Goal: Obtain resource: Download file/media

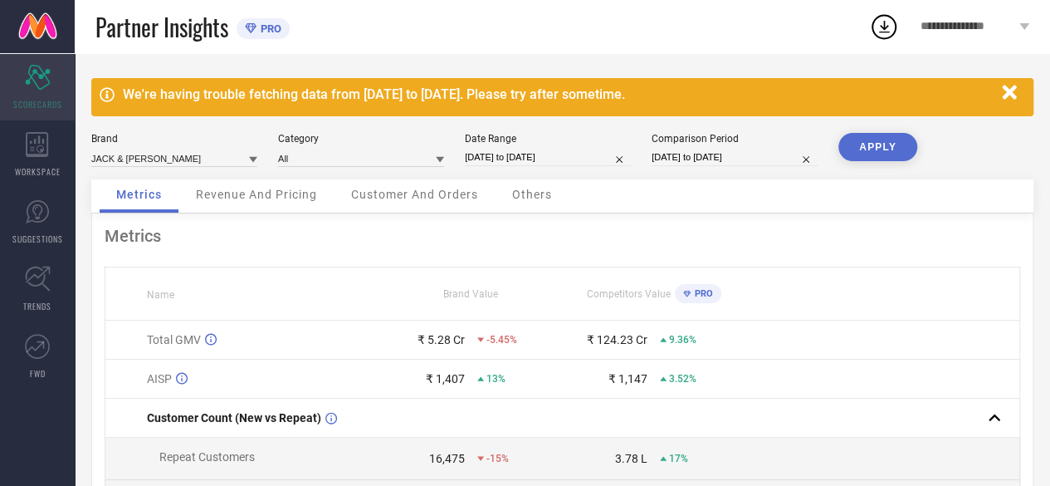
click at [33, 96] on div "Scorecard SCORECARDS" at bounding box center [37, 87] width 75 height 66
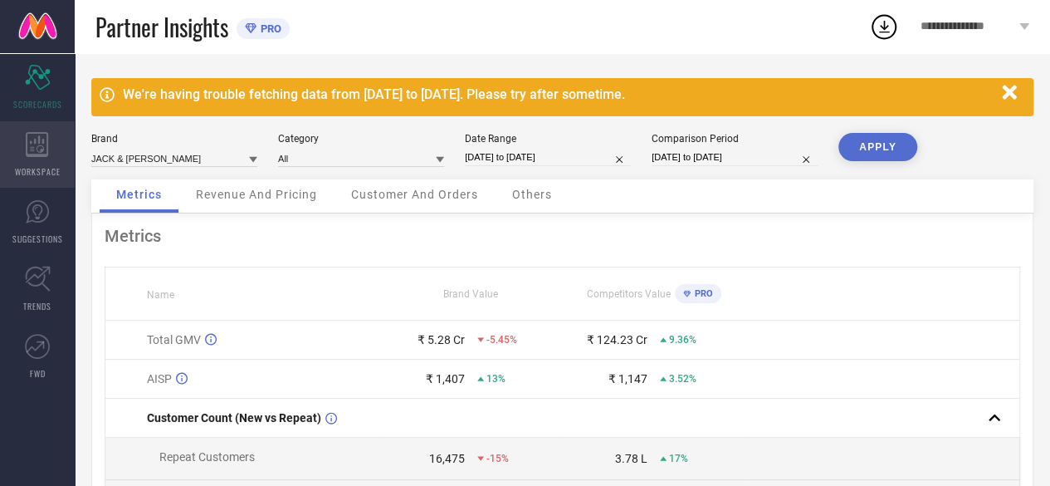
click at [58, 152] on div "WORKSPACE" at bounding box center [37, 154] width 75 height 66
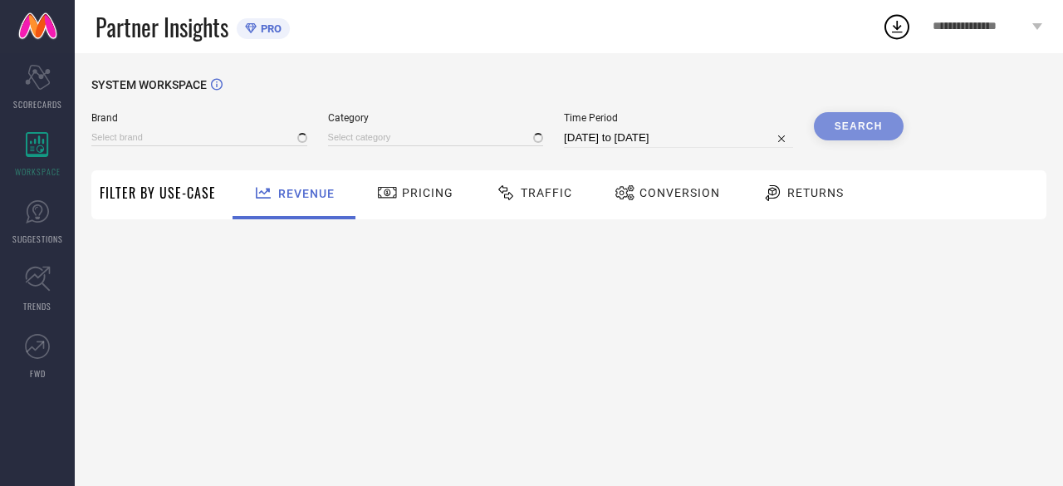
type input "JACK & [PERSON_NAME]"
type input "All"
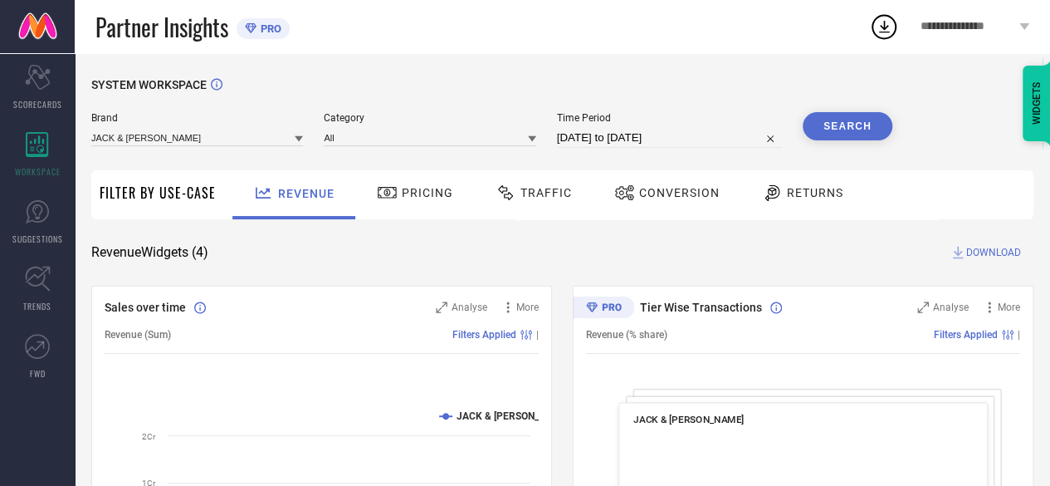
click at [555, 207] on div "Traffic" at bounding box center [533, 192] width 85 height 28
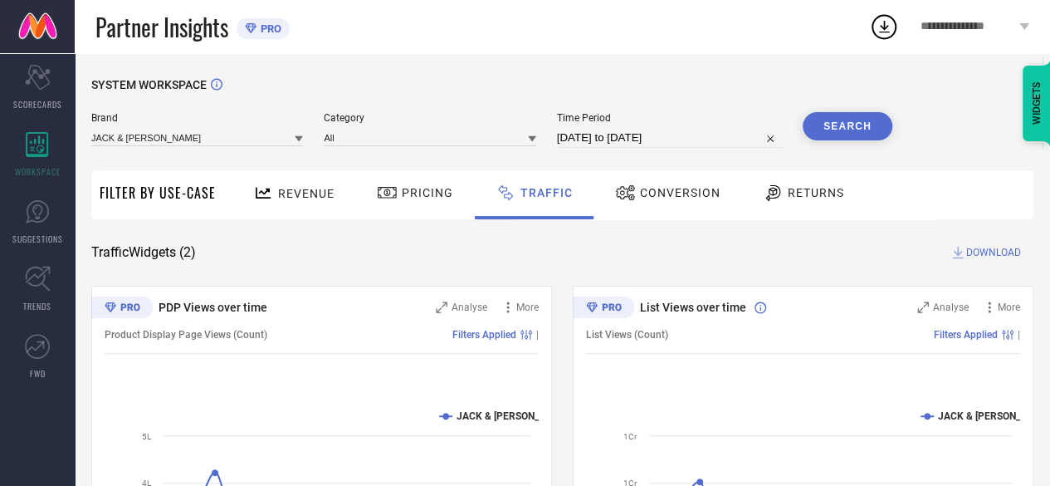
click at [282, 193] on span "Revenue" at bounding box center [306, 193] width 56 height 13
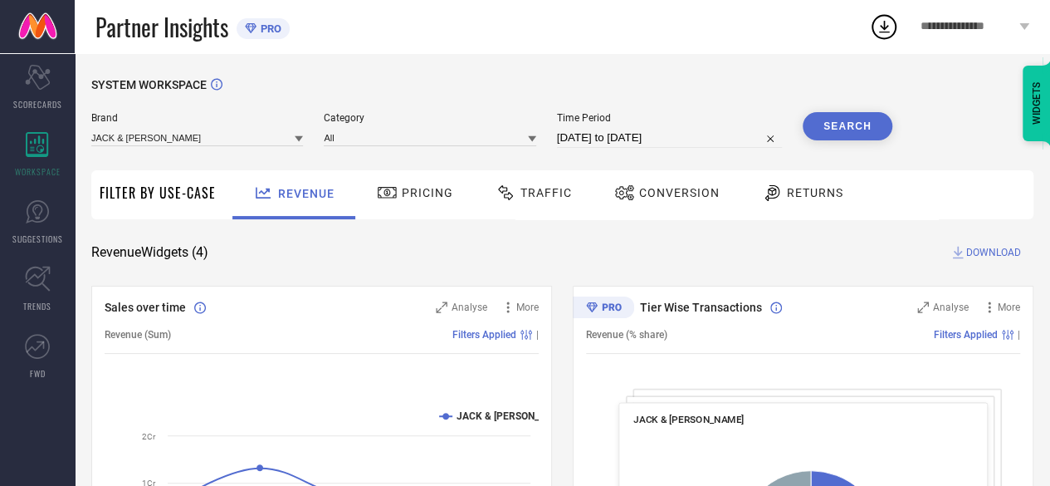
click at [408, 193] on span "Pricing" at bounding box center [427, 192] width 51 height 13
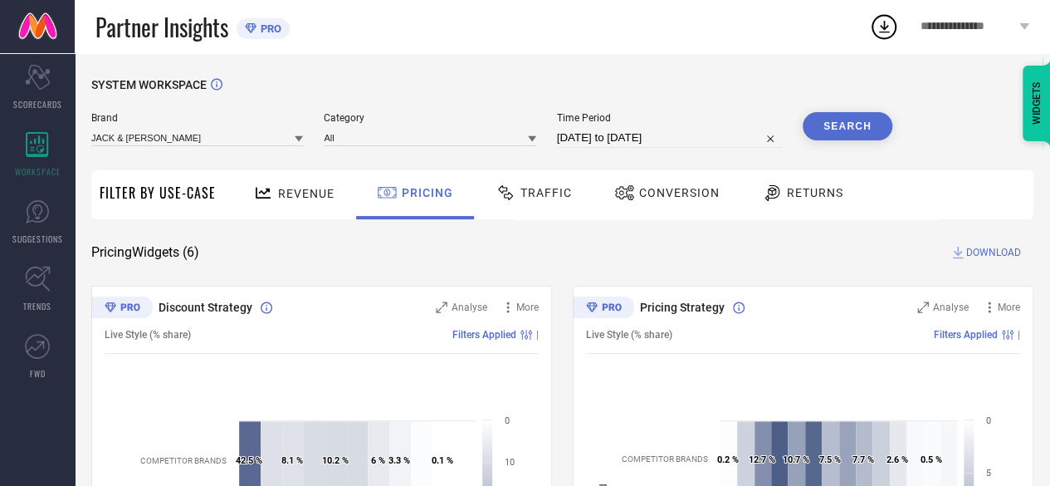
click at [541, 190] on span "Traffic" at bounding box center [546, 192] width 51 height 13
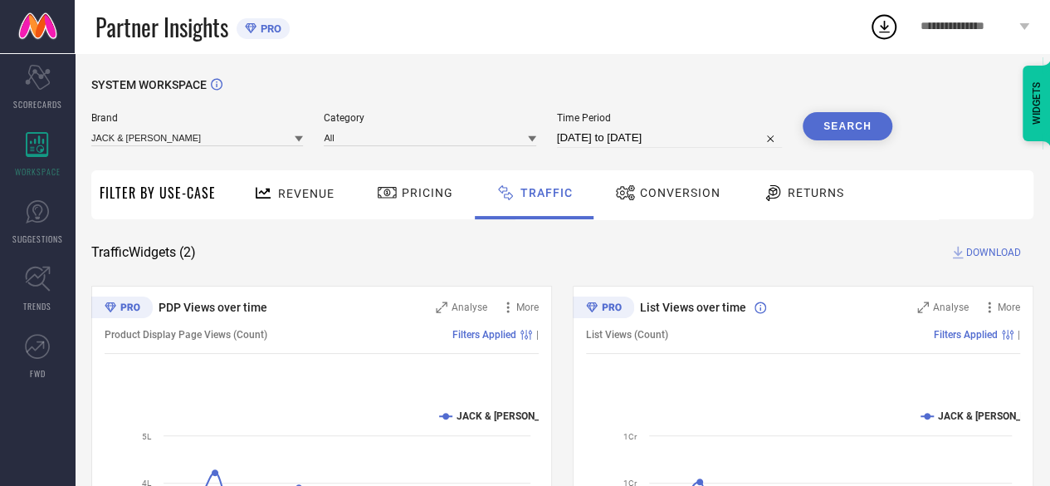
click at [641, 213] on div "Conversion" at bounding box center [667, 194] width 147 height 49
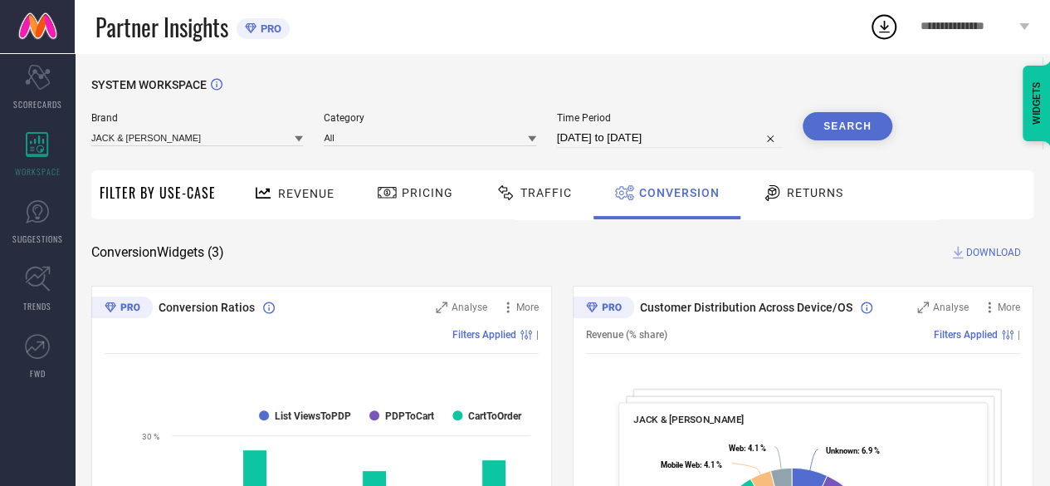
click at [775, 193] on icon at bounding box center [772, 193] width 21 height 20
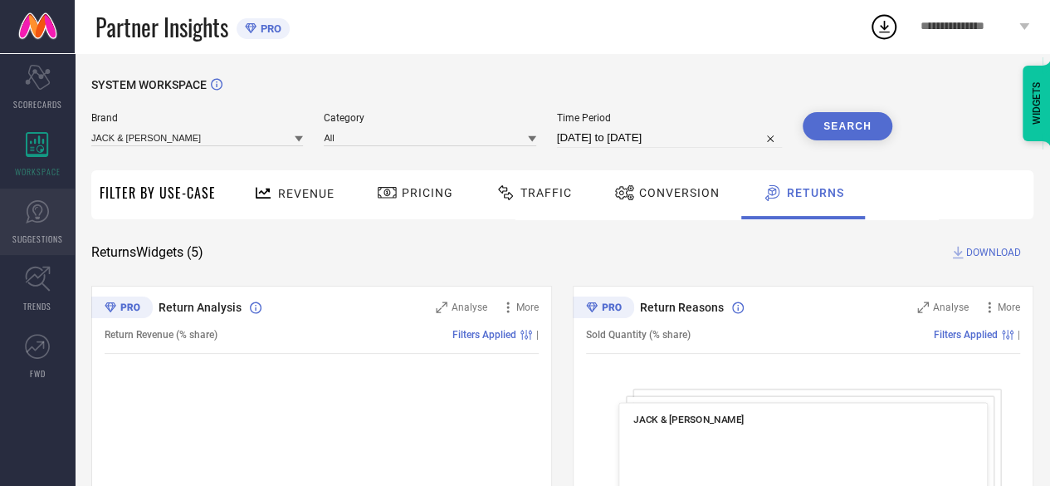
click at [19, 241] on span "SUGGESTIONS" at bounding box center [37, 238] width 51 height 12
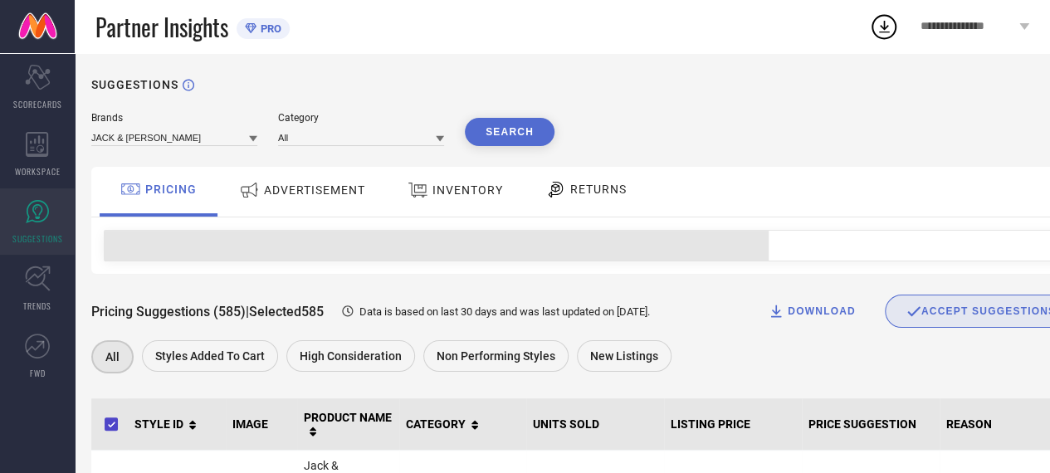
click at [302, 212] on div "ADVERTISEMENT" at bounding box center [302, 192] width 168 height 50
click at [317, 184] on span "ADVERTISEMENT" at bounding box center [314, 189] width 101 height 13
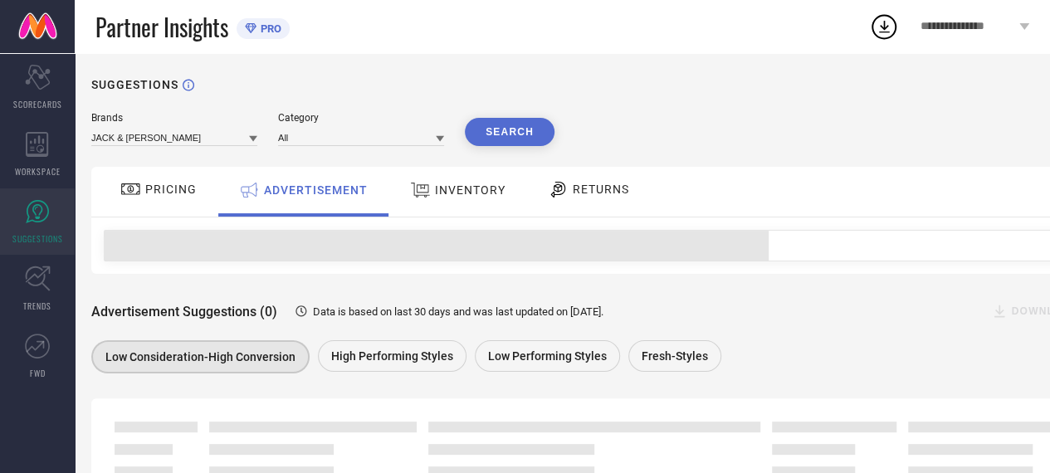
click at [178, 202] on div "PRICING" at bounding box center [158, 189] width 85 height 28
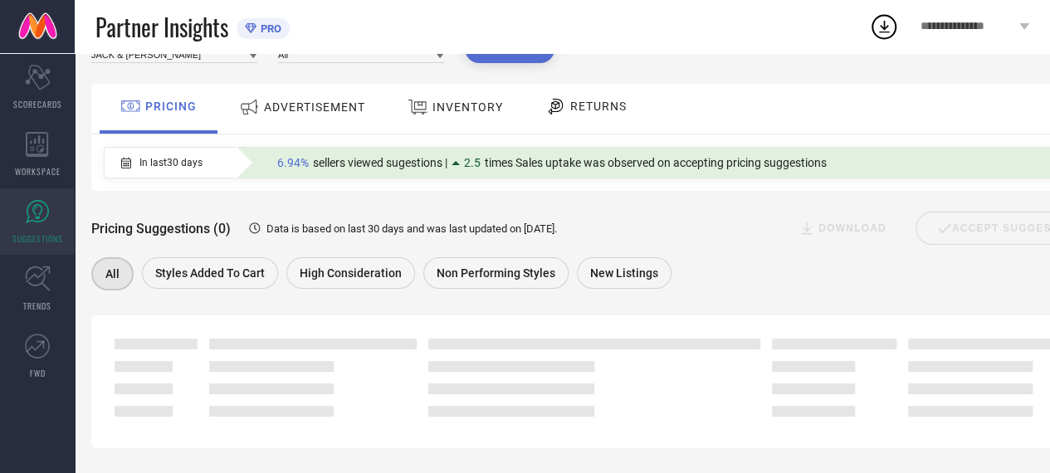
scroll to position [85, 0]
click at [351, 280] on div "Pricing Suggestions (0) Data is based on last 30 days and was last updated on […" at bounding box center [599, 243] width 1017 height 104
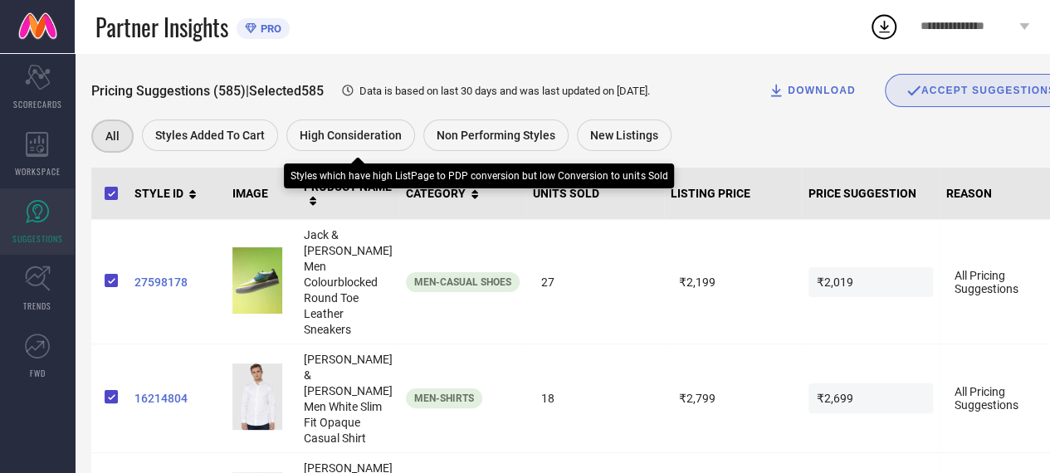
click at [325, 133] on span "High Consideration" at bounding box center [351, 135] width 102 height 13
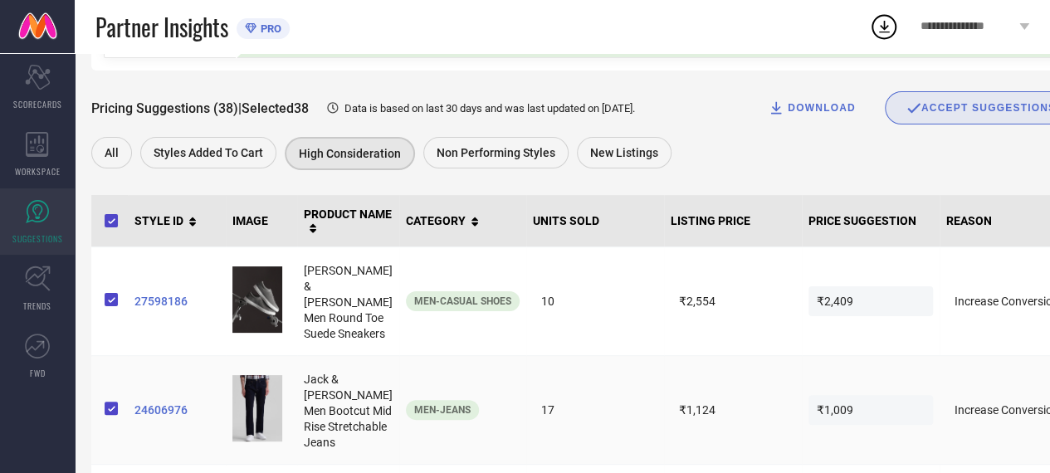
scroll to position [0, 0]
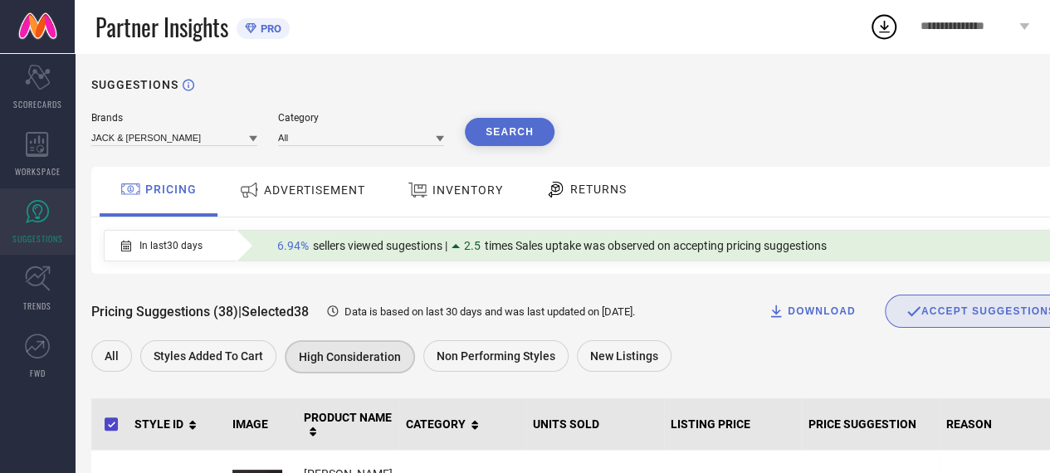
click at [438, 135] on icon at bounding box center [440, 138] width 8 height 8
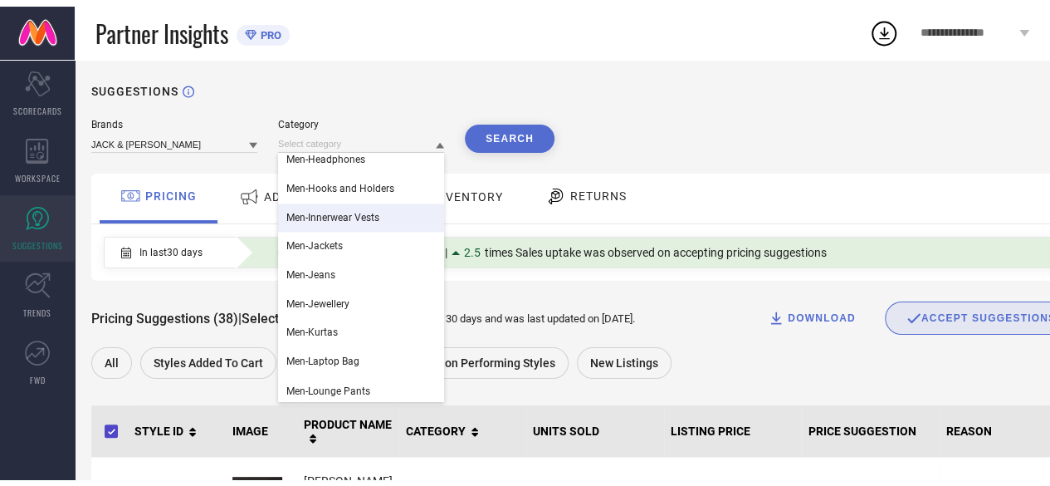
scroll to position [1413, 0]
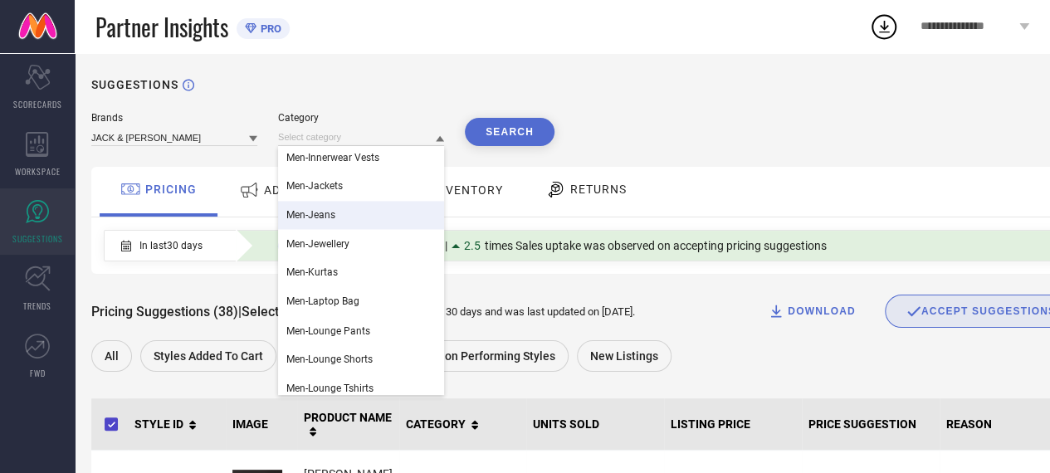
click at [342, 208] on div "Men-Jeans" at bounding box center [361, 215] width 166 height 28
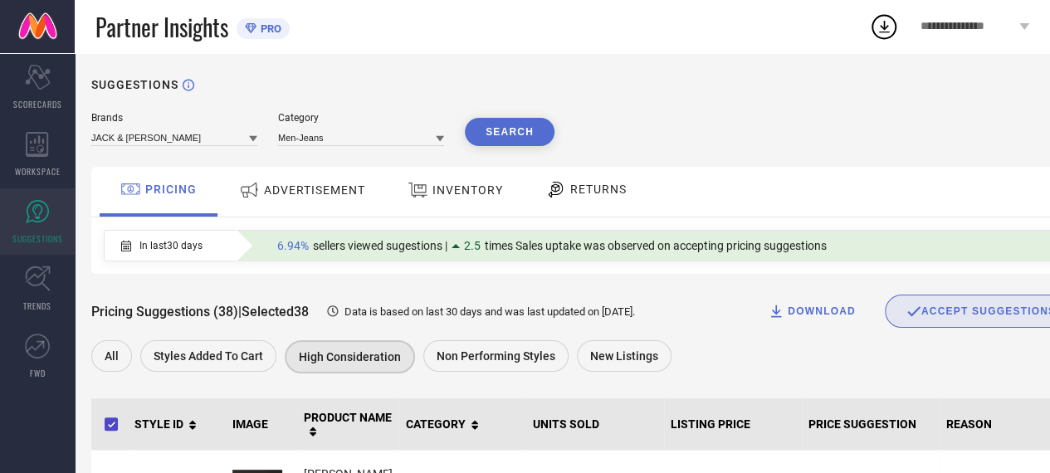
click at [522, 136] on button "Search" at bounding box center [510, 132] width 90 height 28
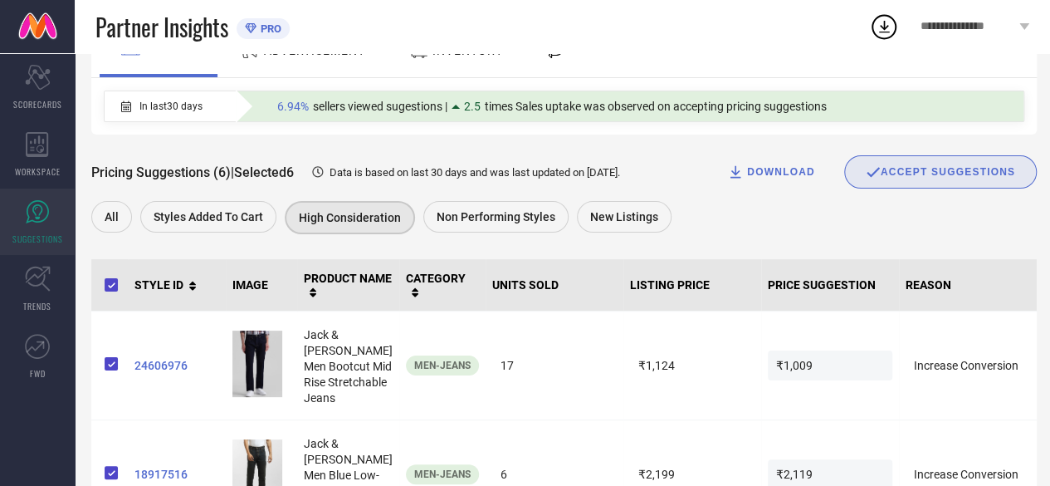
scroll to position [180, 0]
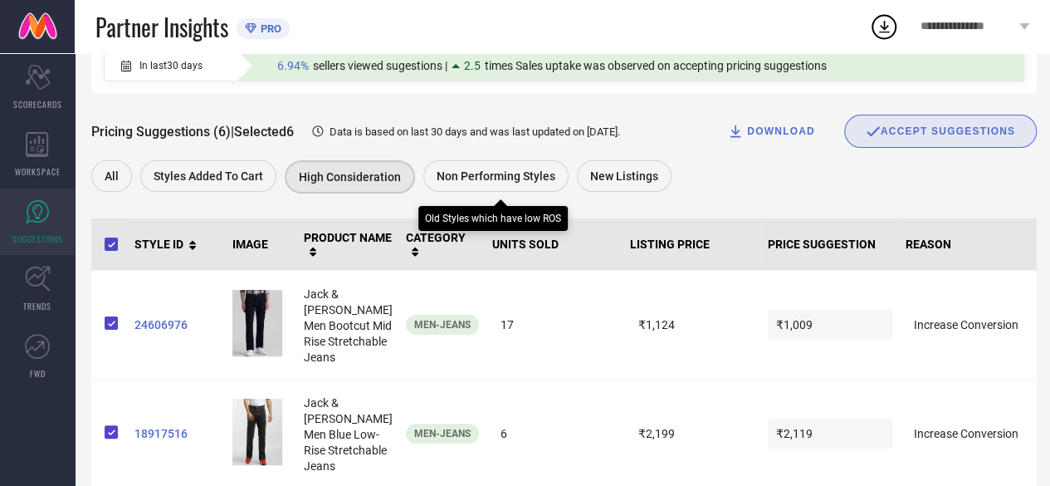
click at [453, 170] on span "Non Performing Styles" at bounding box center [496, 175] width 119 height 13
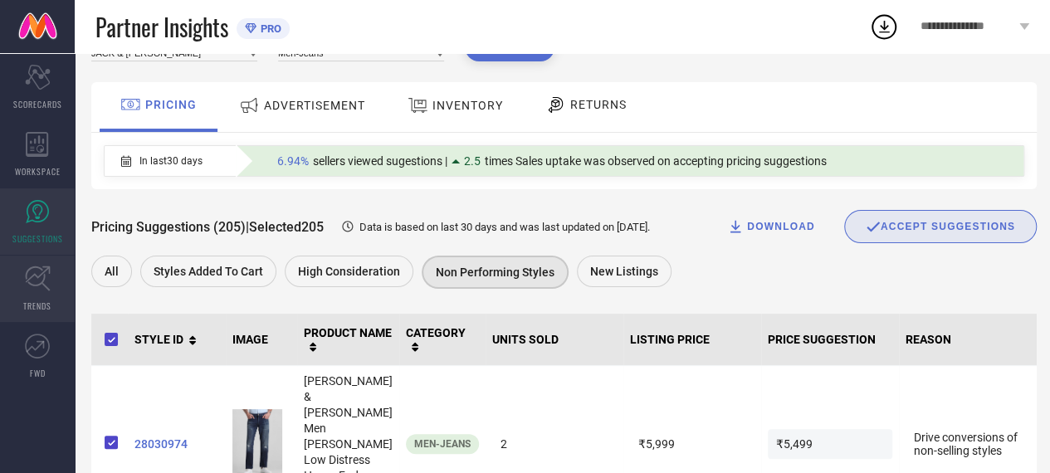
scroll to position [0, 0]
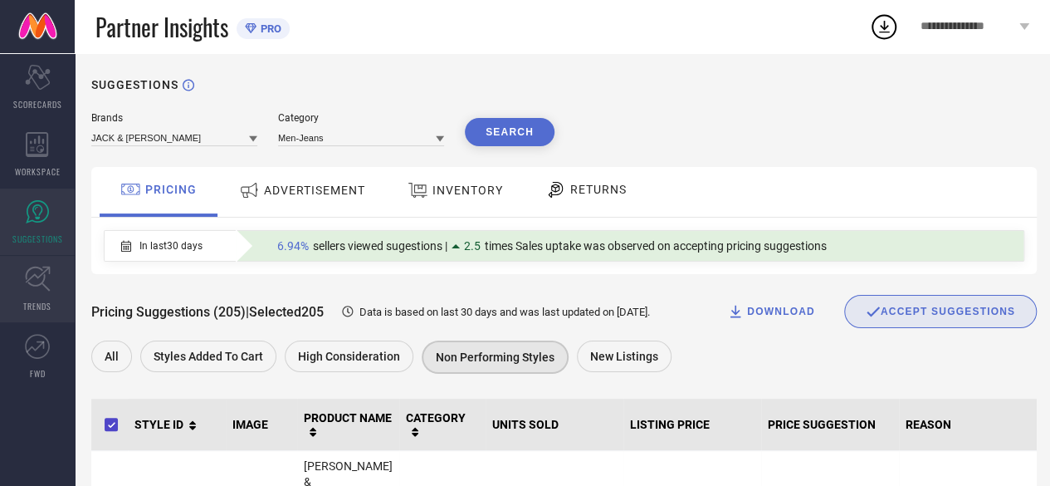
click at [27, 286] on icon at bounding box center [38, 279] width 26 height 26
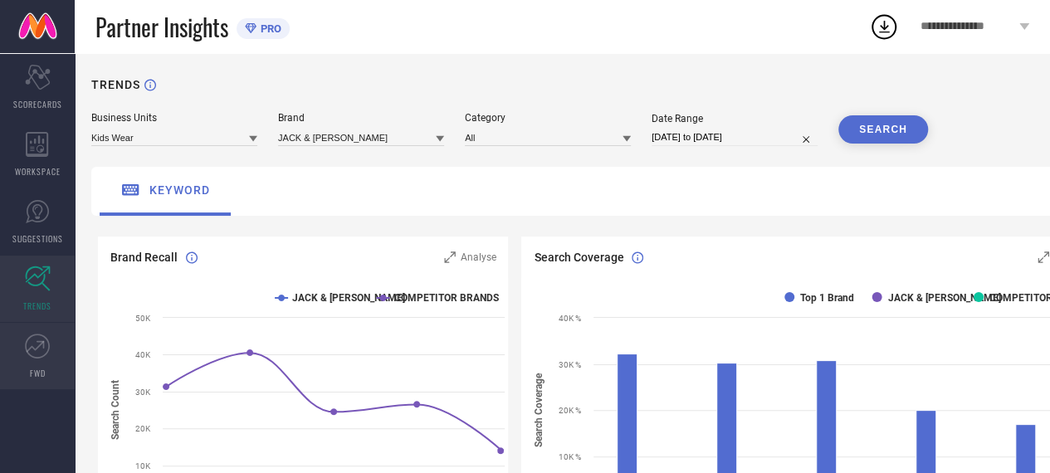
click at [42, 348] on icon at bounding box center [37, 346] width 25 height 25
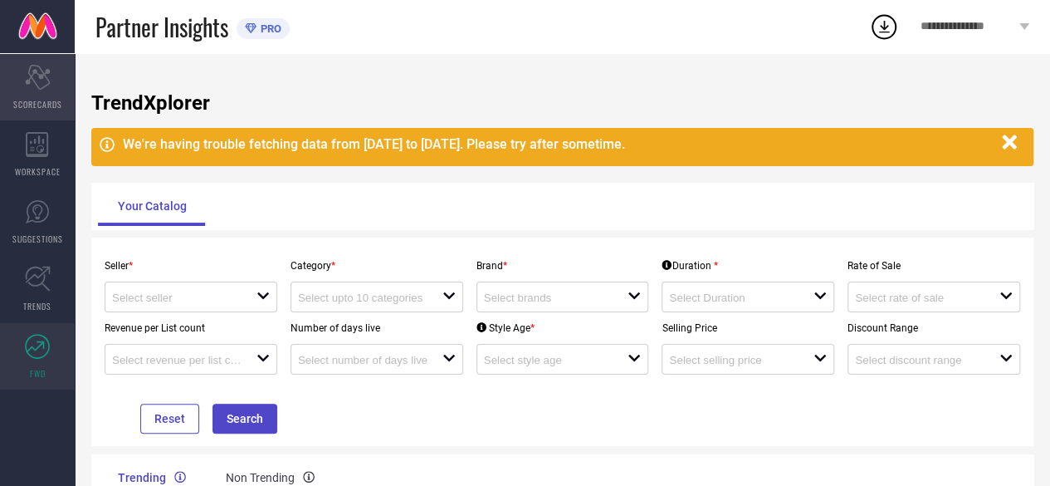
click at [40, 81] on icon "Scorecard" at bounding box center [38, 77] width 26 height 25
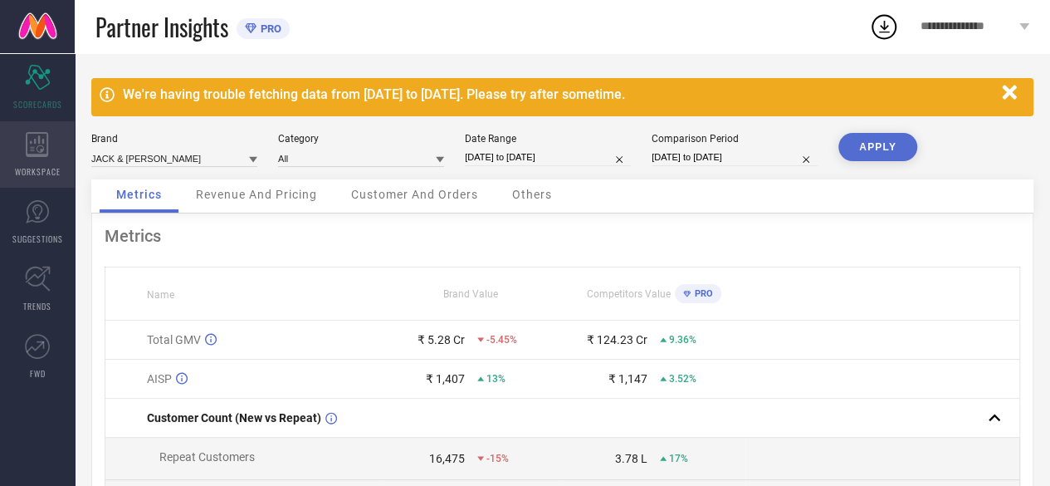
click at [62, 154] on div "WORKSPACE" at bounding box center [37, 154] width 75 height 66
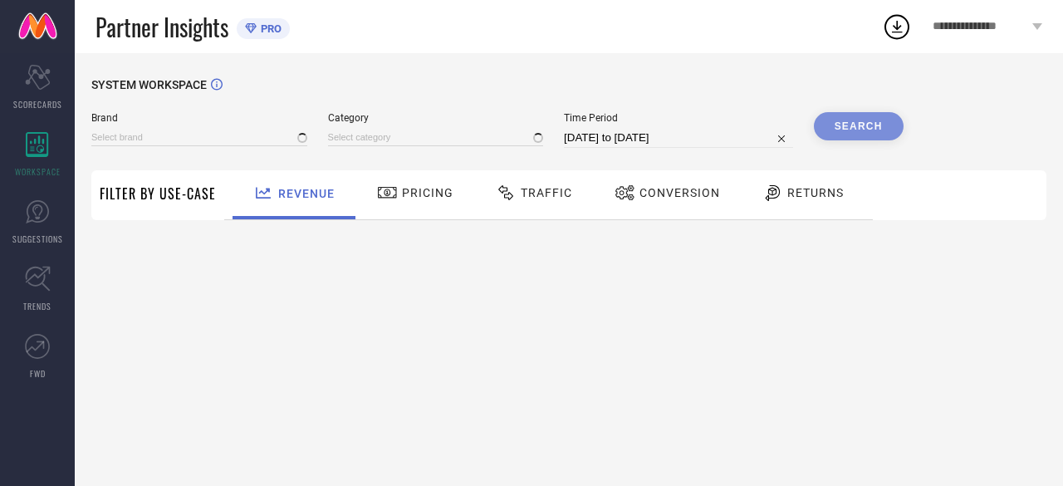
type input "JACK & [PERSON_NAME]"
type input "All"
click at [519, 178] on div "Traffic" at bounding box center [533, 192] width 85 height 28
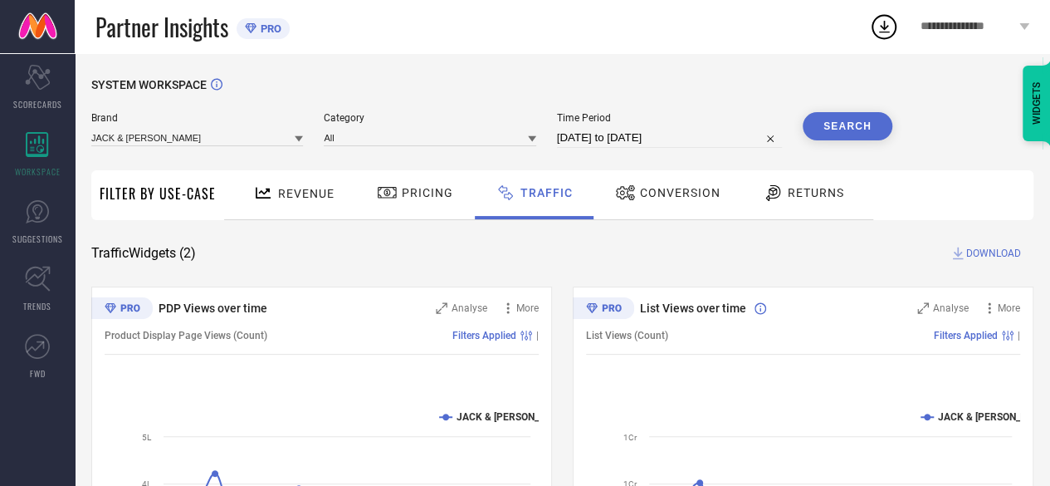
click at [682, 193] on span "Conversion" at bounding box center [680, 192] width 81 height 13
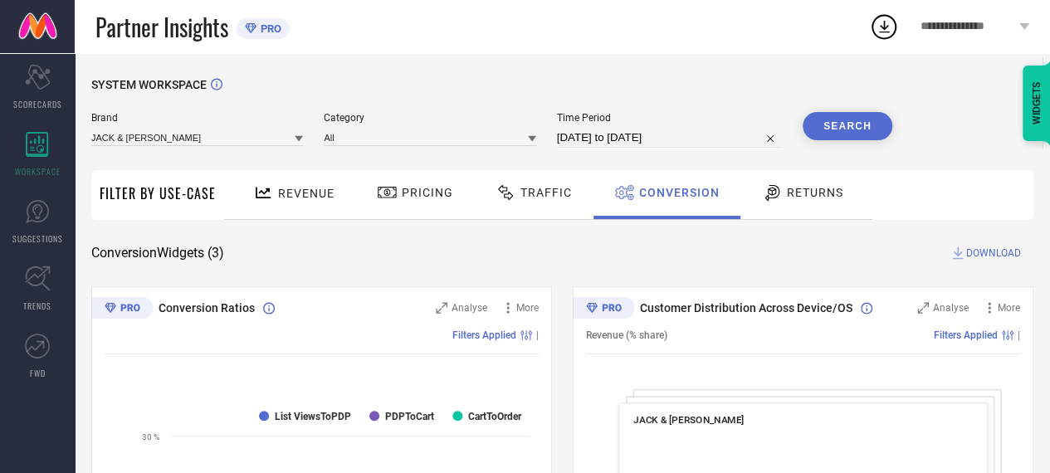
select select "6"
select select "2025"
select select "7"
select select "2025"
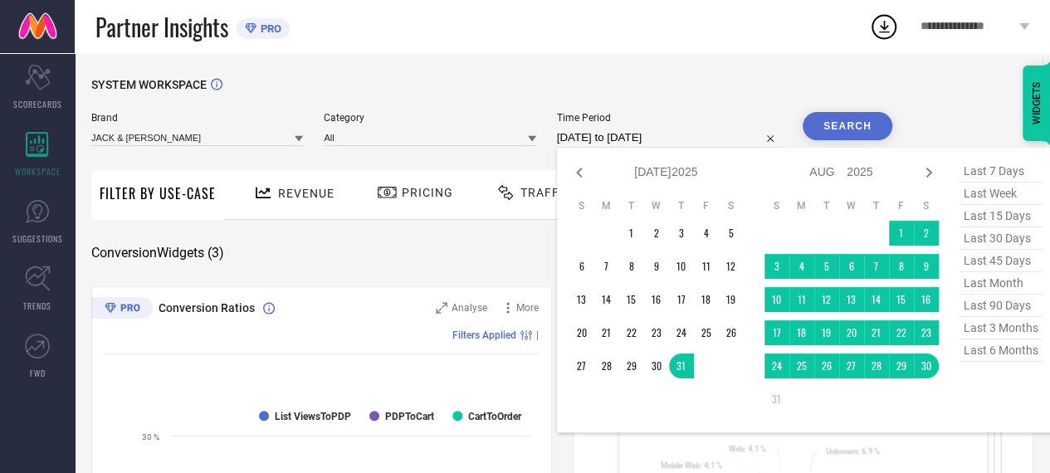
click at [656, 142] on input "[DATE] to [DATE]" at bounding box center [669, 138] width 225 height 20
click at [575, 172] on icon at bounding box center [579, 173] width 20 height 20
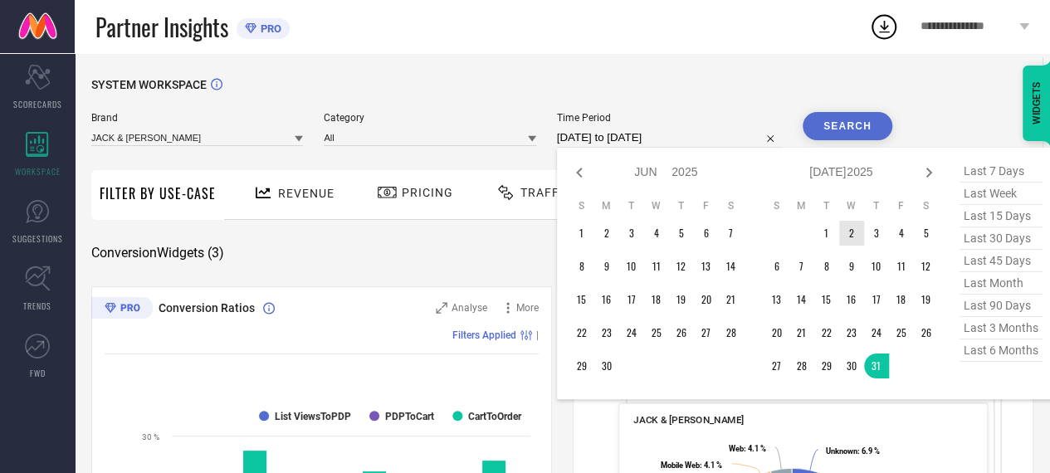
click at [575, 172] on icon at bounding box center [579, 173] width 20 height 20
select select "3"
select select "2025"
select select "4"
select select "2025"
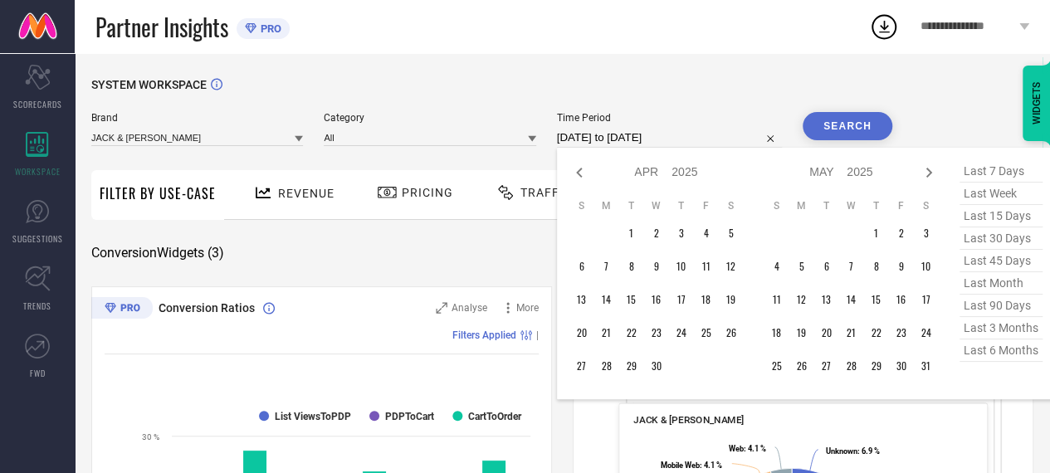
click at [575, 172] on icon at bounding box center [579, 173] width 20 height 20
select select "1"
select select "2025"
select select "2"
select select "2025"
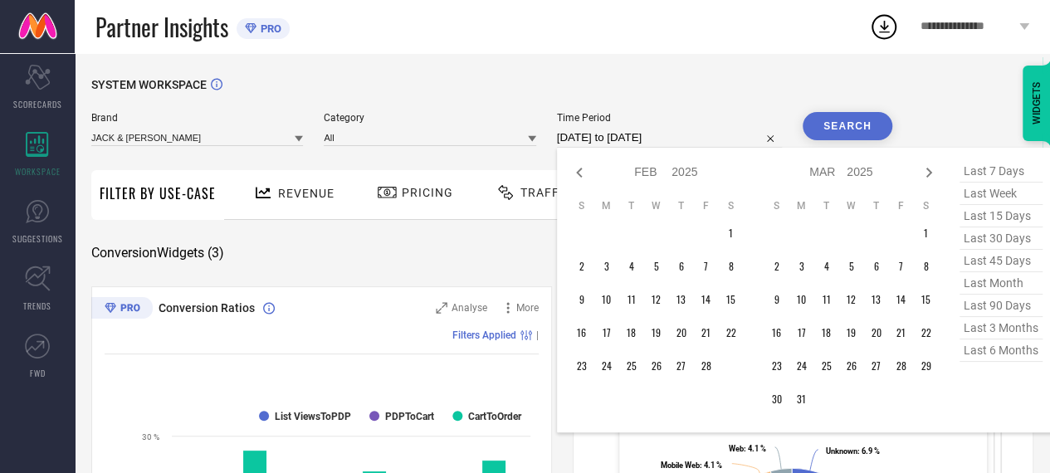
click at [575, 172] on icon at bounding box center [579, 173] width 20 height 20
select select "2025"
select select "1"
select select "2025"
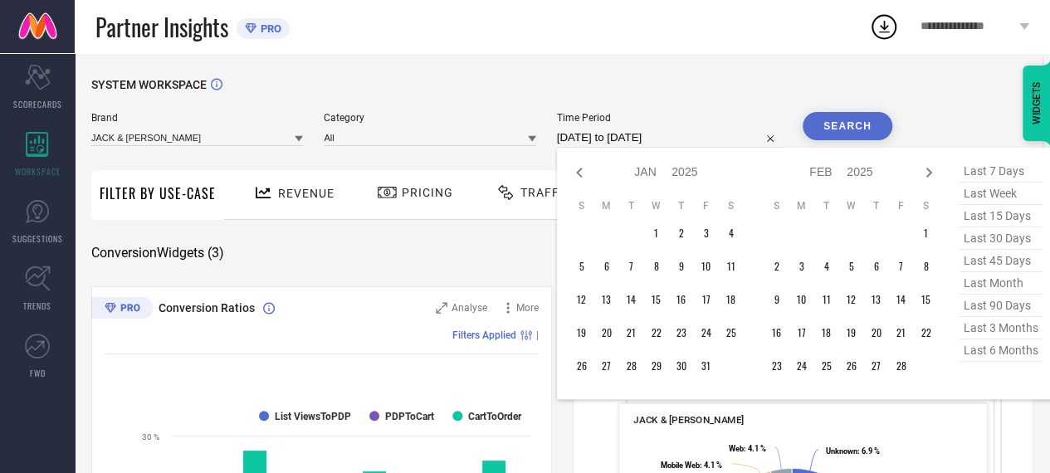
click at [575, 172] on icon at bounding box center [579, 173] width 20 height 20
select select "11"
select select "2024"
select select "2025"
click at [584, 176] on icon at bounding box center [579, 173] width 20 height 20
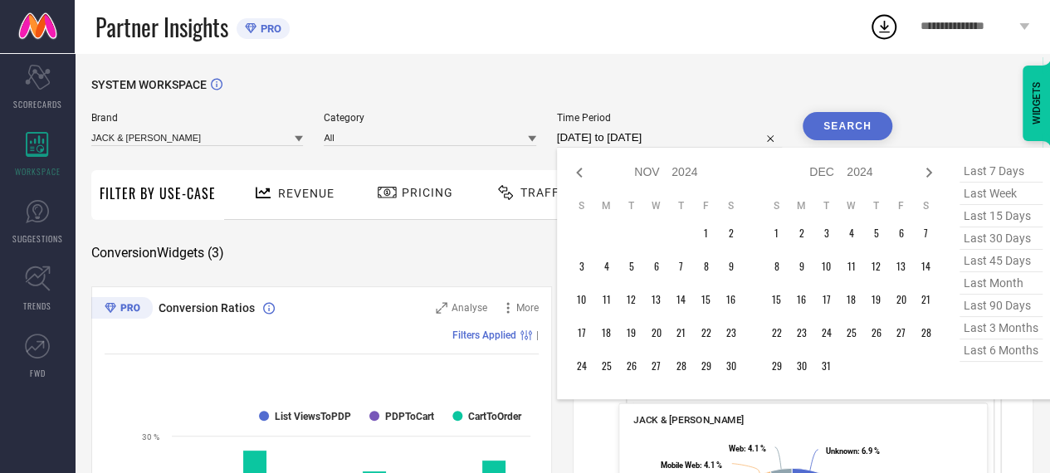
click at [584, 176] on icon at bounding box center [579, 173] width 20 height 20
select select "8"
select select "2024"
select select "9"
select select "2024"
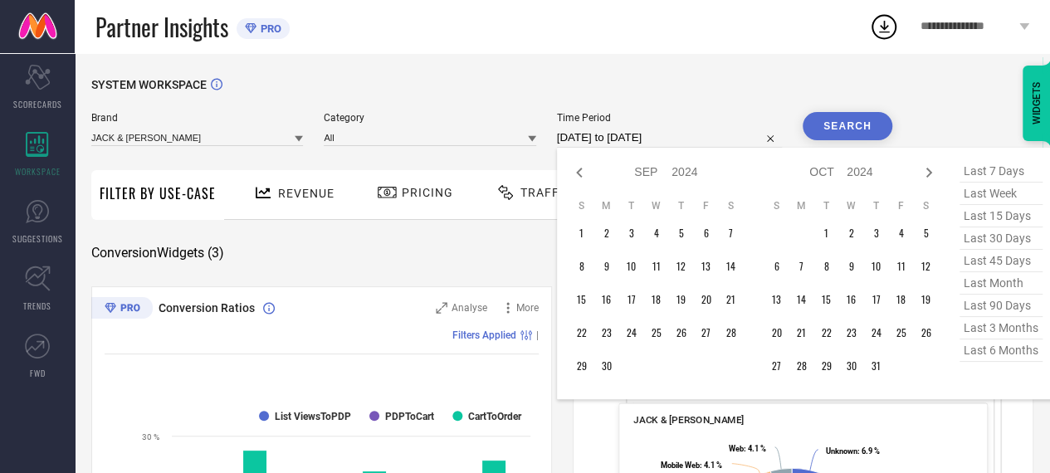
click at [584, 176] on icon at bounding box center [579, 173] width 20 height 20
select select "5"
select select "2024"
select select "6"
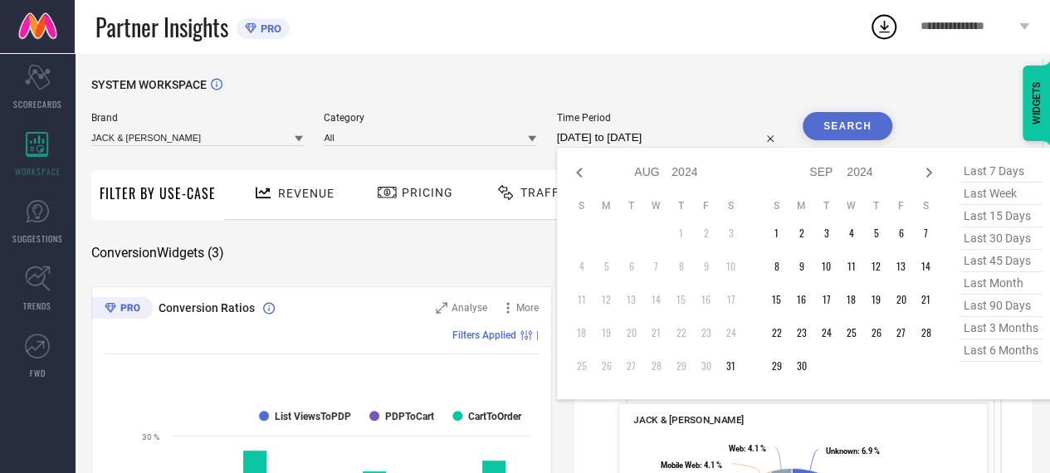
select select "2024"
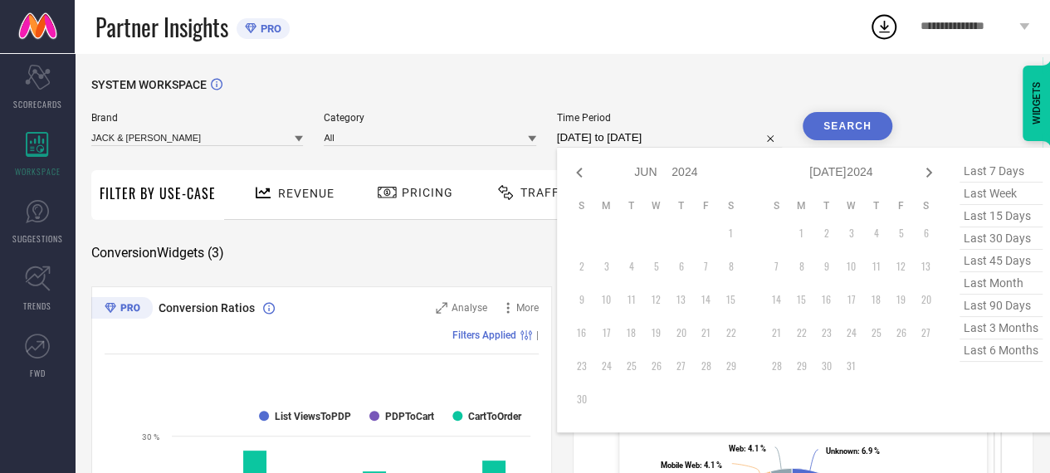
click at [584, 176] on icon at bounding box center [579, 173] width 20 height 20
select select "3"
select select "2024"
select select "4"
select select "2024"
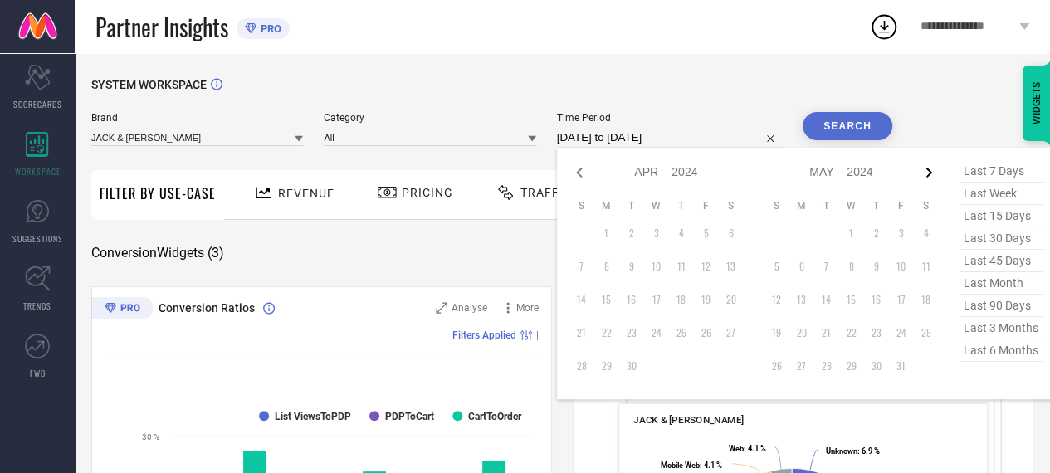
click at [930, 164] on icon at bounding box center [929, 173] width 20 height 20
select select "4"
select select "2024"
select select "5"
select select "2024"
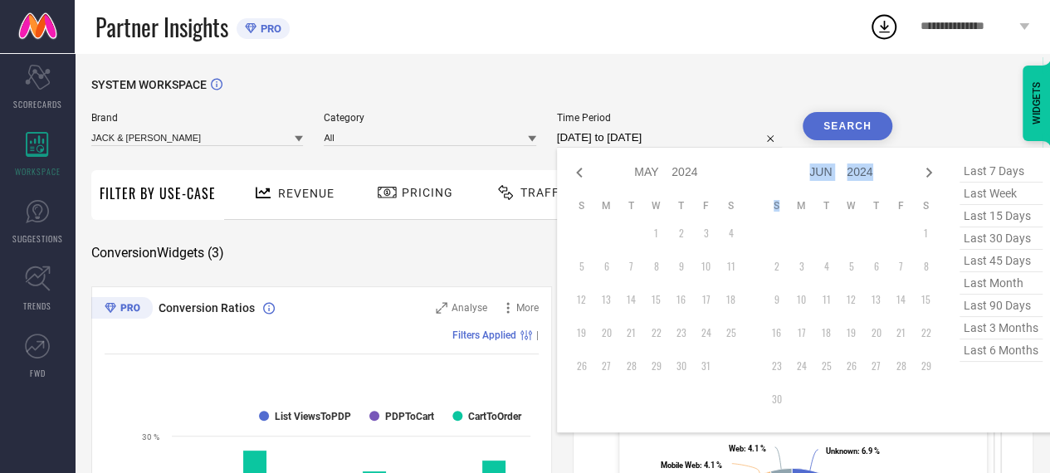
click at [930, 164] on icon at bounding box center [929, 173] width 20 height 20
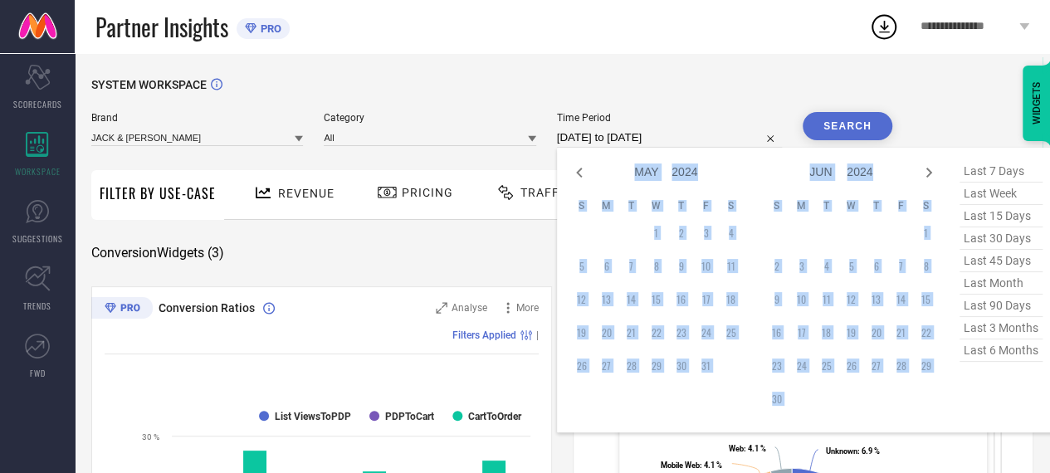
select select "5"
select select "2024"
select select "6"
select select "2024"
click at [930, 164] on icon at bounding box center [929, 173] width 20 height 20
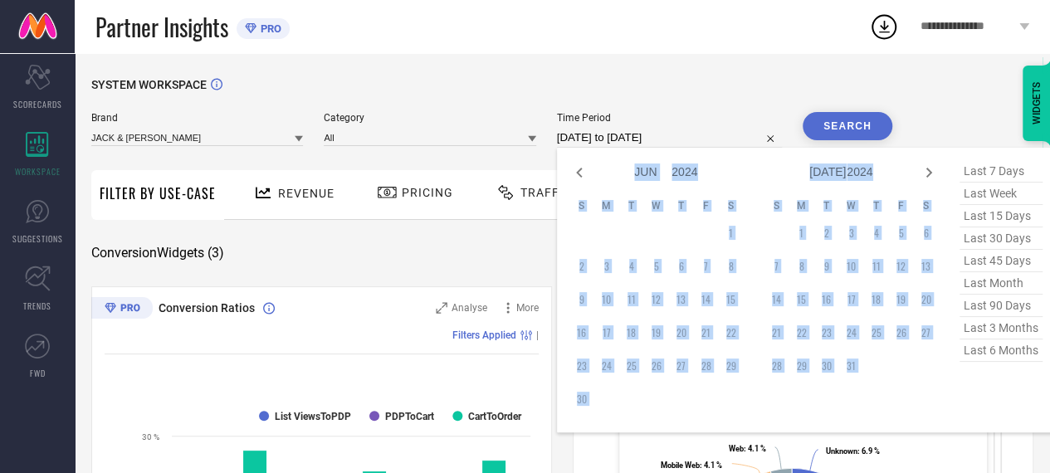
select select "6"
select select "2024"
select select "7"
select select "2024"
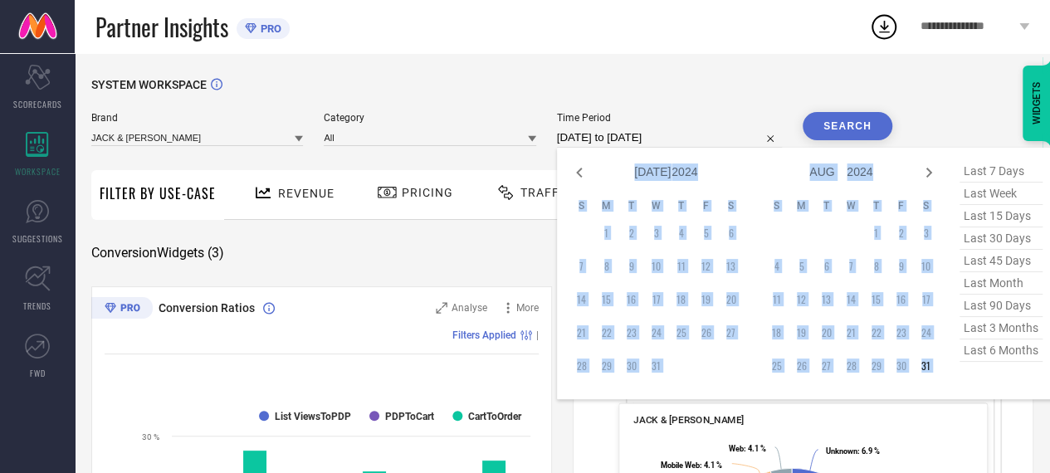
click at [606, 239] on td "1" at bounding box center [606, 233] width 25 height 25
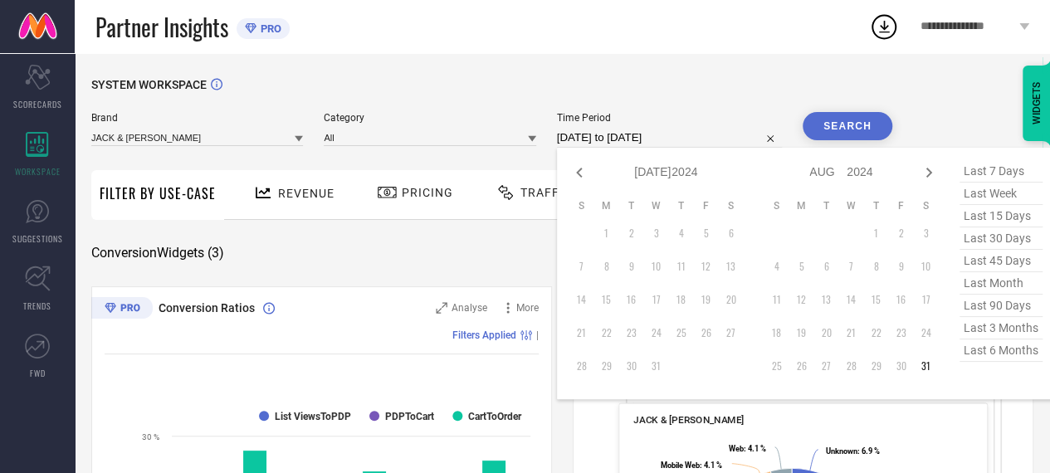
click at [927, 160] on div "Jan Feb Mar Apr May Jun [DATE] Aug Sep Oct Nov [DATE] 2015 2016 2017 2018 2019 …" at bounding box center [806, 274] width 498 height 252
click at [926, 175] on icon at bounding box center [929, 173] width 20 height 20
select select "7"
select select "2024"
select select "8"
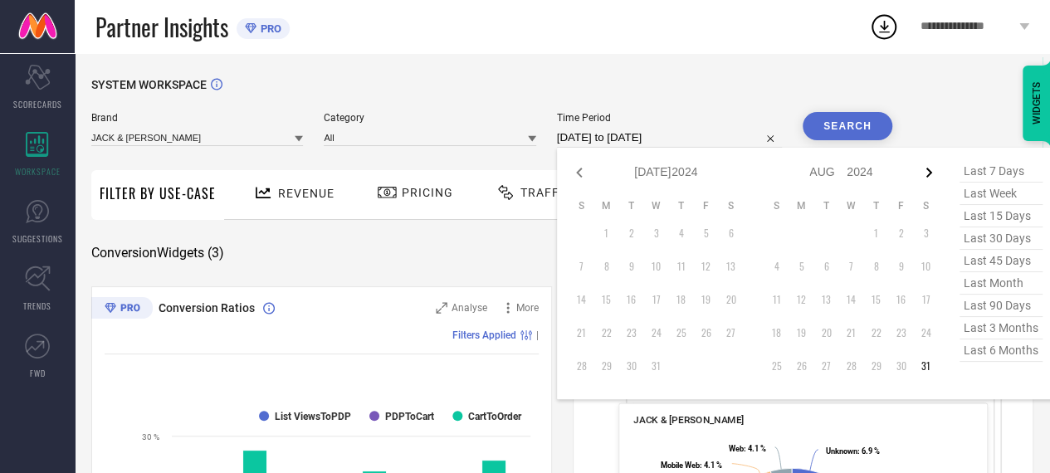
select select "2024"
type input "After [DATE]"
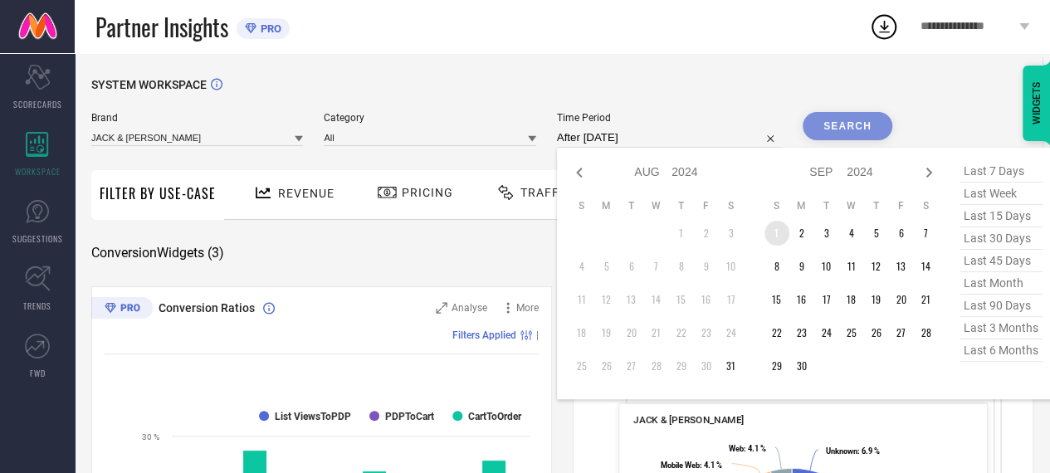
click at [778, 236] on td "1" at bounding box center [777, 233] width 25 height 25
click at [933, 175] on icon at bounding box center [929, 173] width 20 height 20
select select "8"
select select "2024"
select select "9"
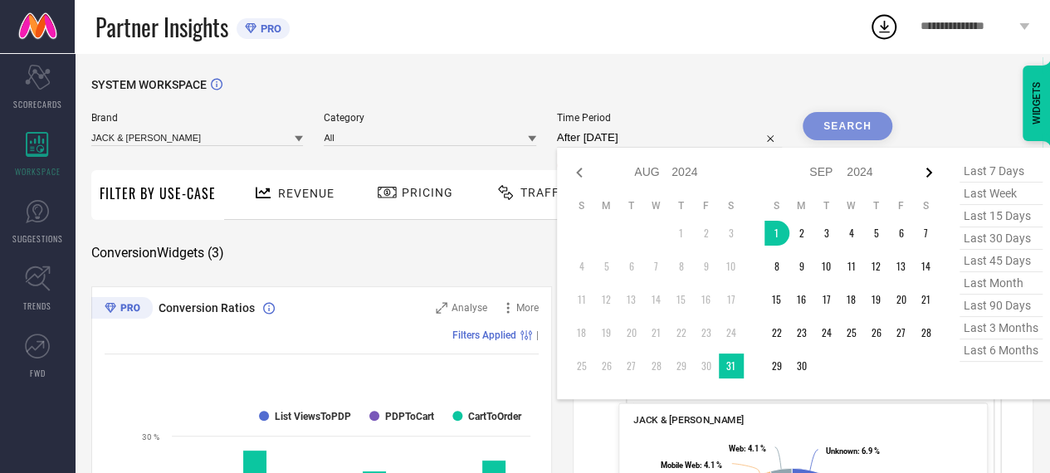
select select "2024"
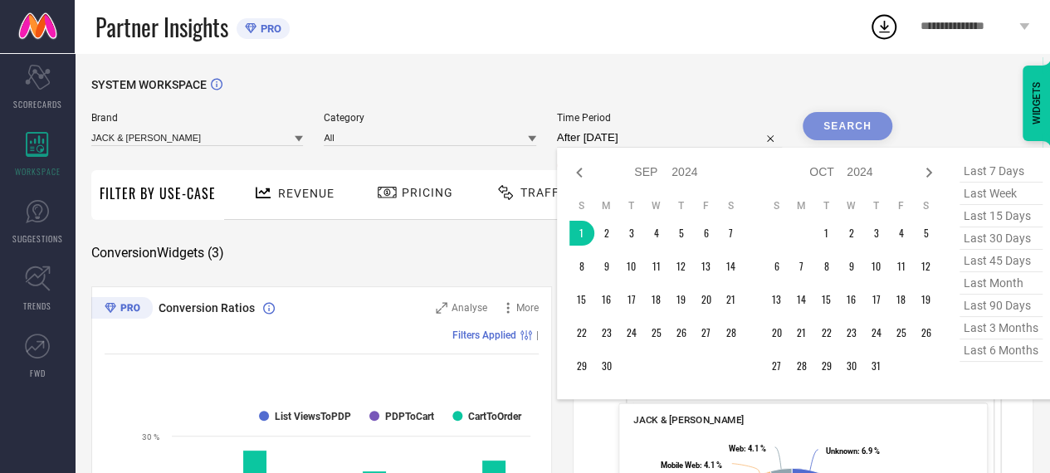
click at [933, 175] on icon at bounding box center [929, 173] width 20 height 20
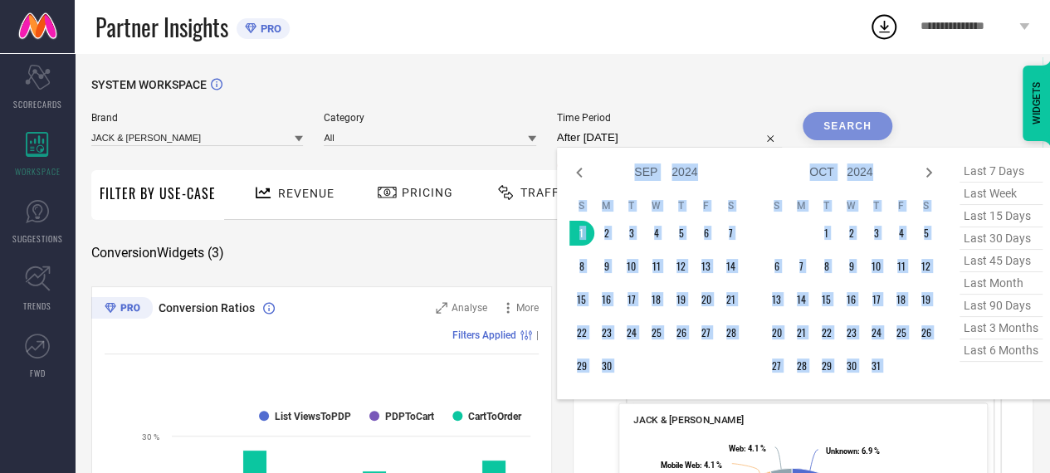
select select "10"
select select "2024"
select select "11"
select select "2024"
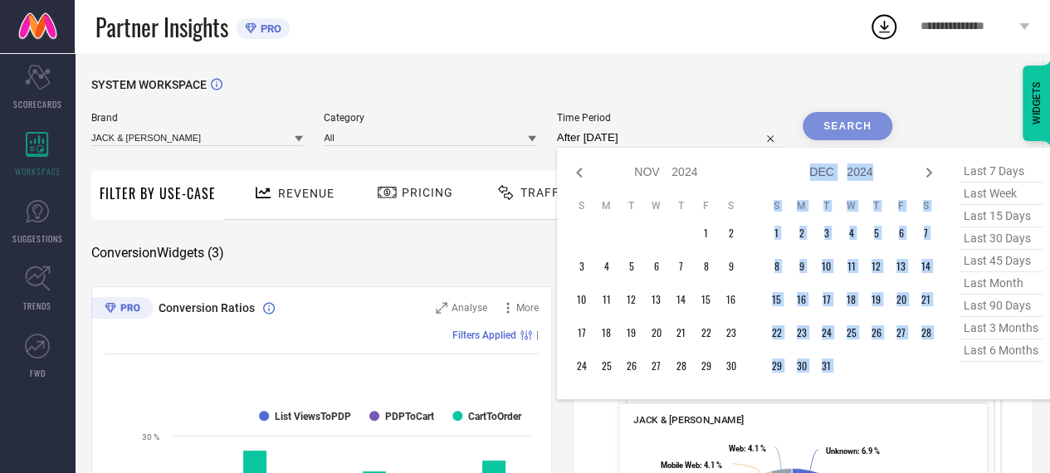
click at [933, 175] on icon at bounding box center [929, 173] width 20 height 20
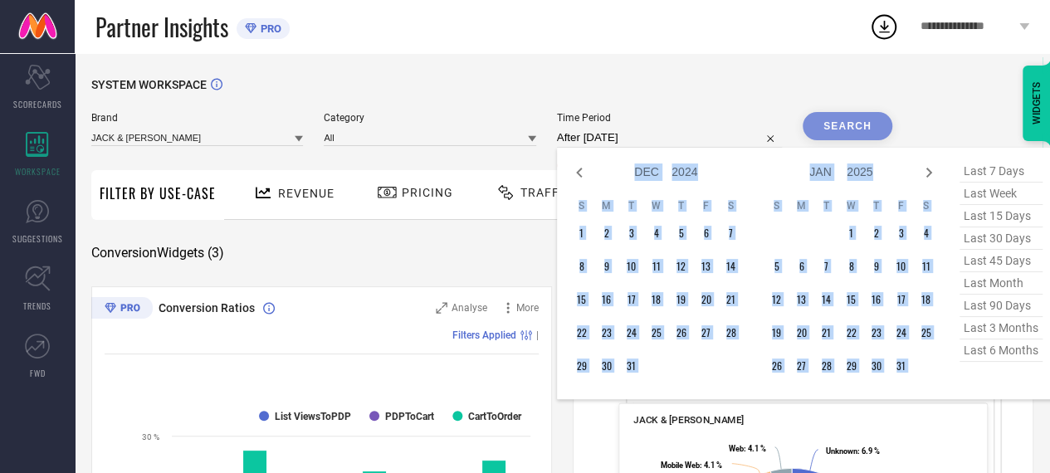
click at [933, 175] on icon at bounding box center [929, 173] width 20 height 20
select select "1"
select select "2025"
select select "2"
select select "2025"
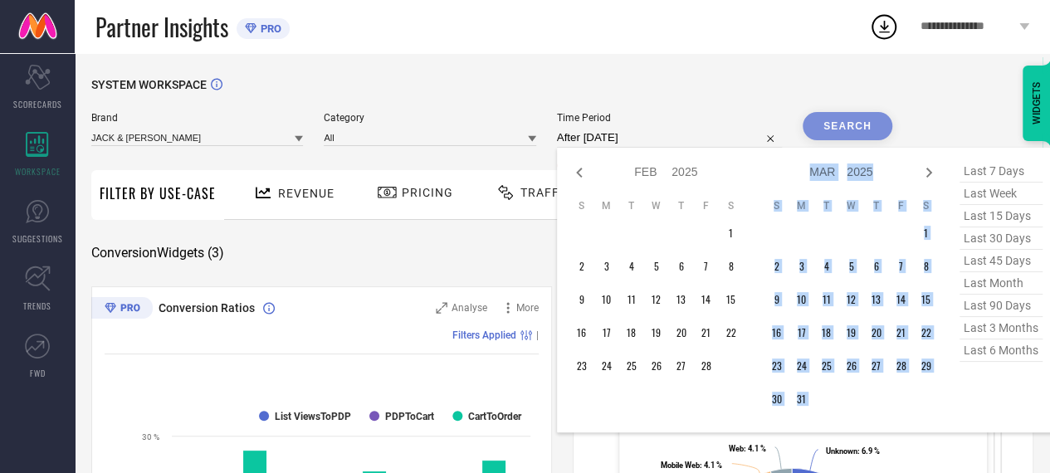
click at [933, 175] on icon at bounding box center [929, 173] width 20 height 20
select select "2"
select select "2025"
select select "3"
select select "2025"
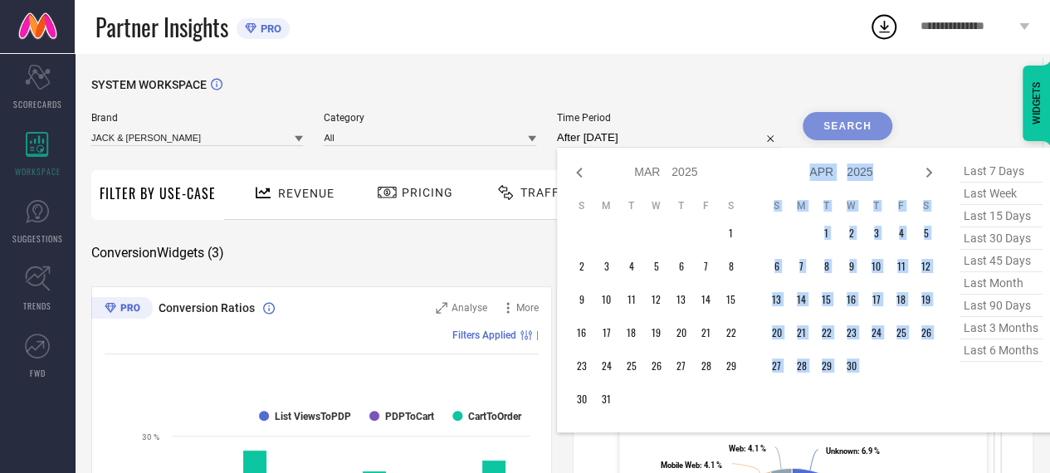
click at [933, 175] on icon at bounding box center [929, 173] width 20 height 20
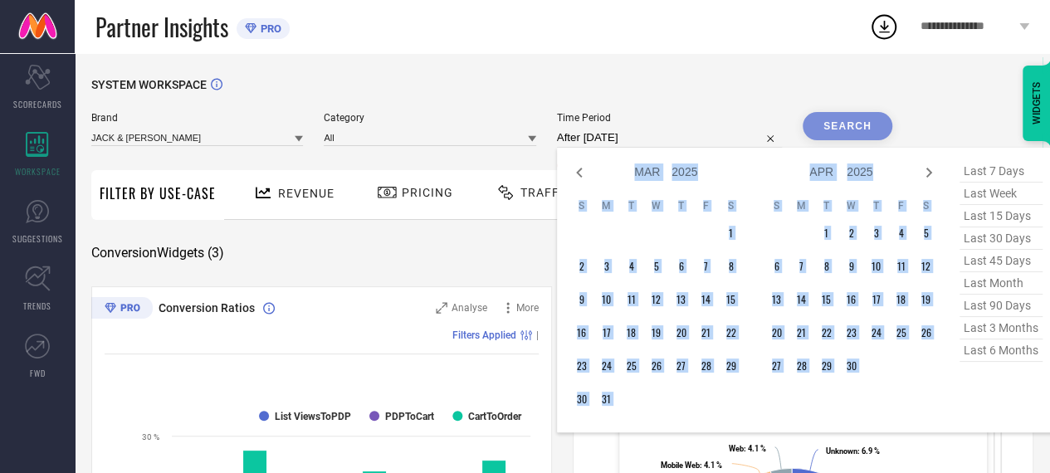
select select "4"
select select "2025"
select select "5"
select select "2025"
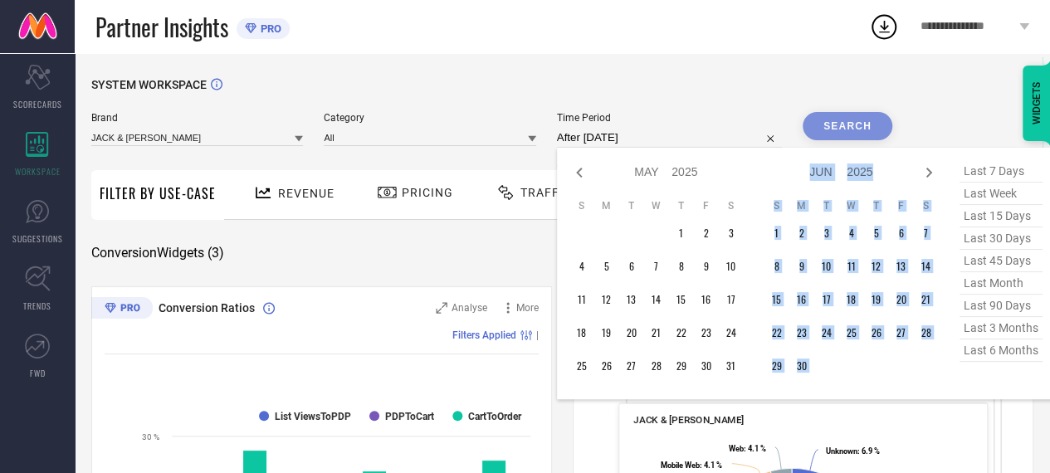
click at [933, 175] on icon at bounding box center [929, 173] width 20 height 20
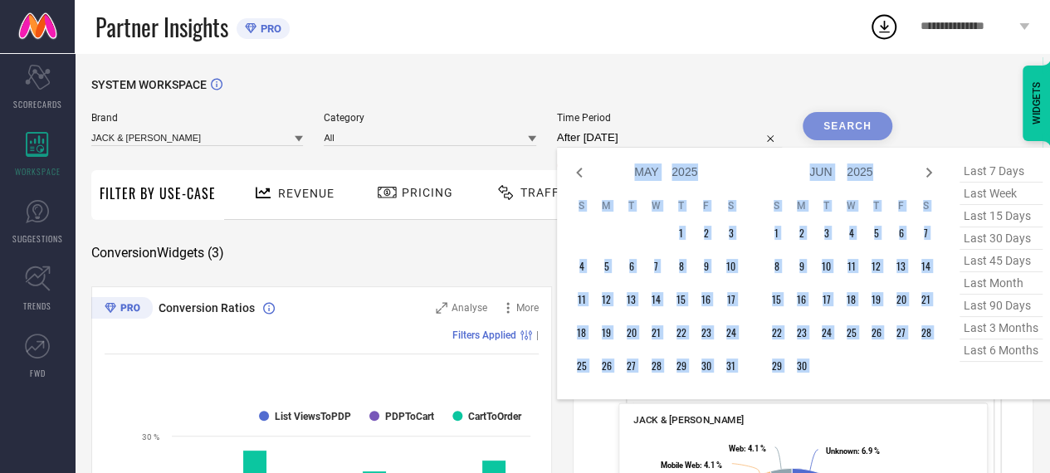
select select "5"
select select "2025"
select select "6"
select select "2025"
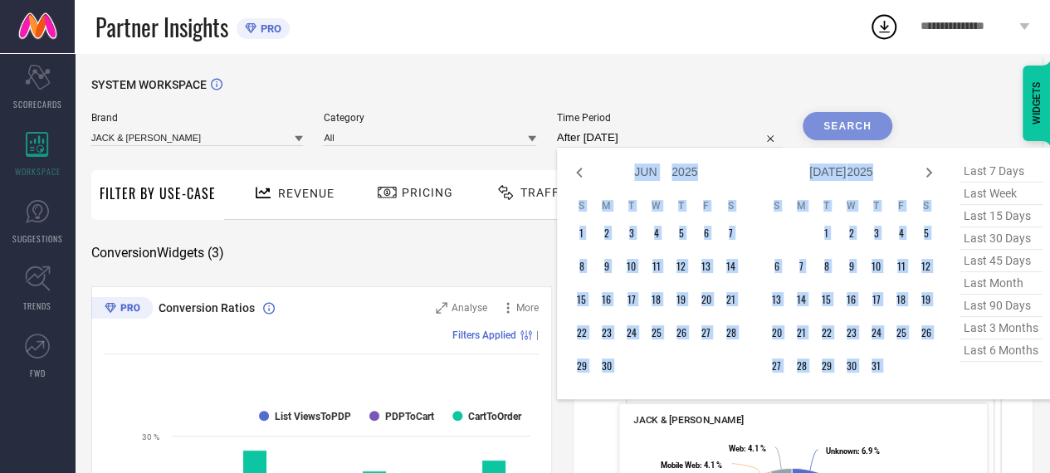
click at [933, 175] on icon at bounding box center [929, 173] width 20 height 20
select select "6"
select select "2025"
select select "7"
select select "2025"
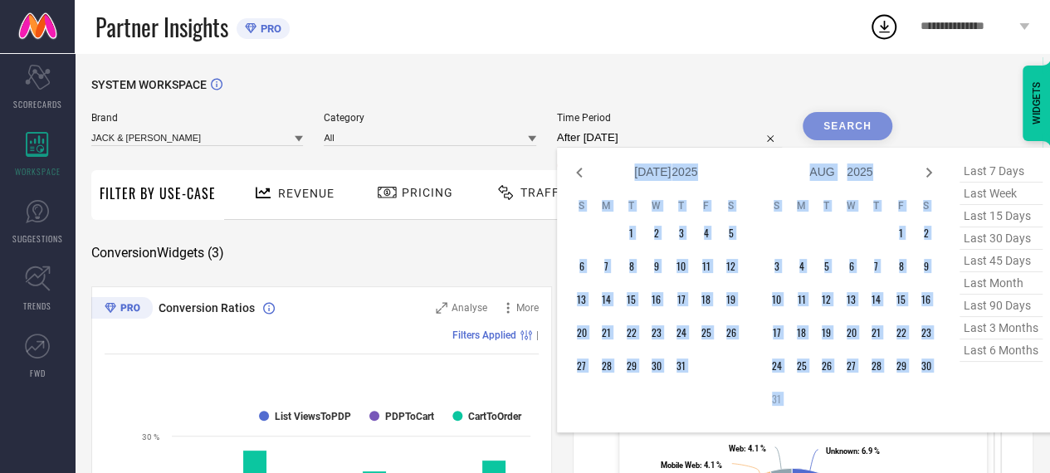
click at [774, 398] on td "31" at bounding box center [777, 399] width 25 height 25
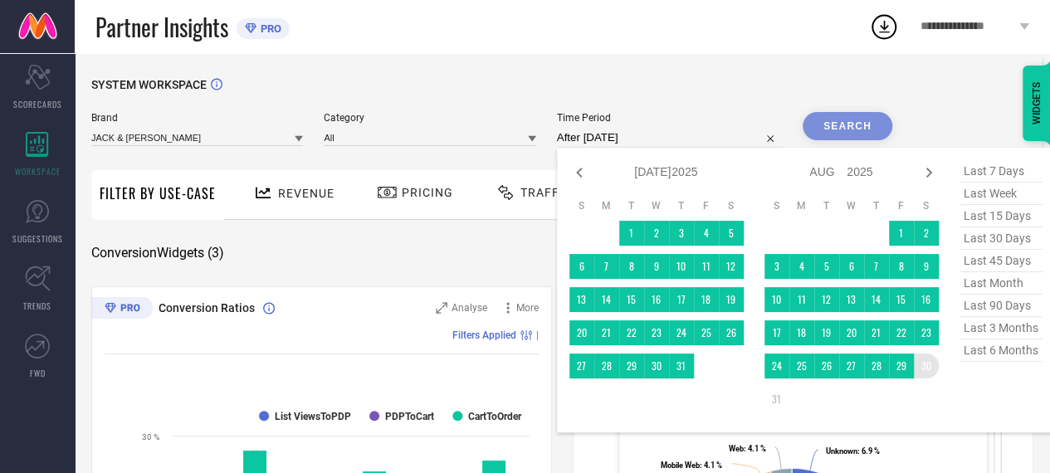
type input "[DATE] to [DATE]"
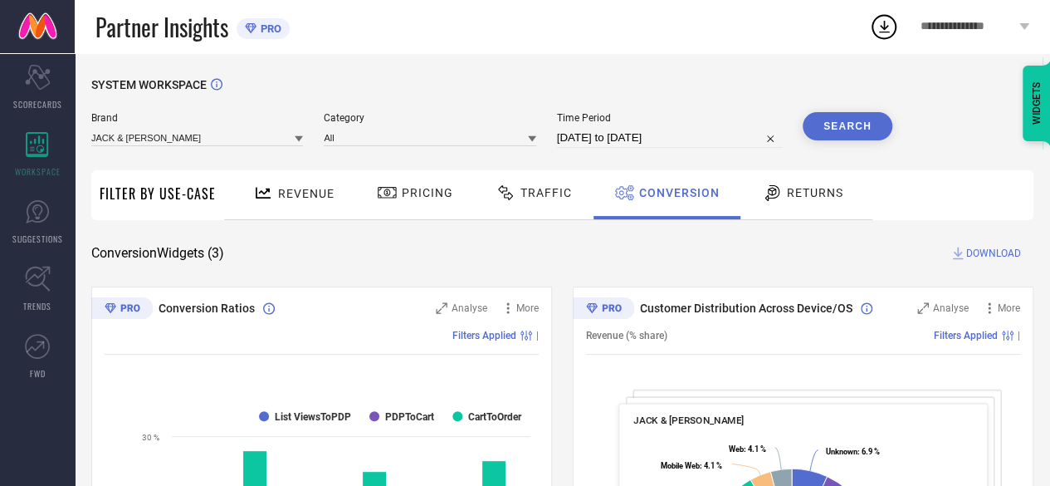
click at [840, 125] on button "Search" at bounding box center [848, 126] width 90 height 28
click at [997, 257] on span "DOWNLOAD" at bounding box center [993, 253] width 55 height 17
click at [281, 193] on span "Revenue" at bounding box center [306, 193] width 56 height 13
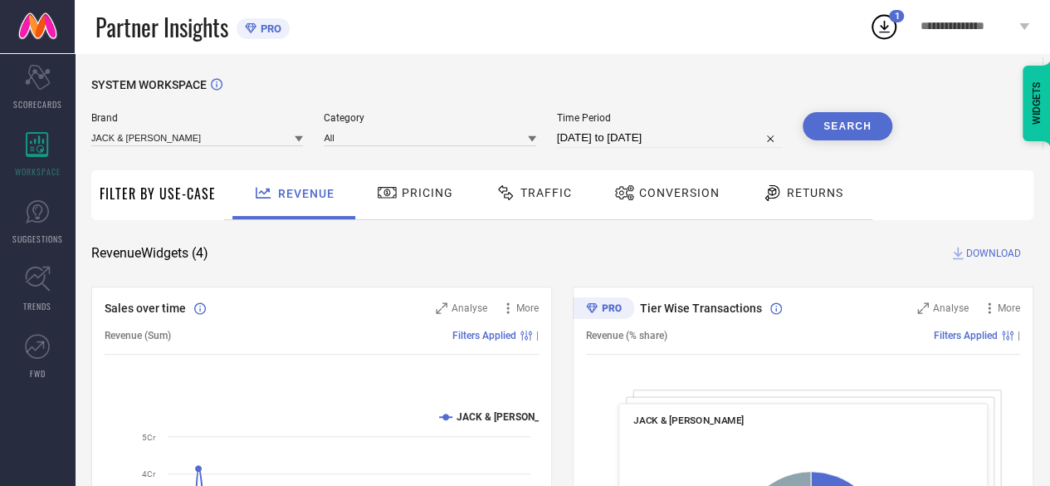
click at [390, 191] on icon at bounding box center [387, 193] width 21 height 20
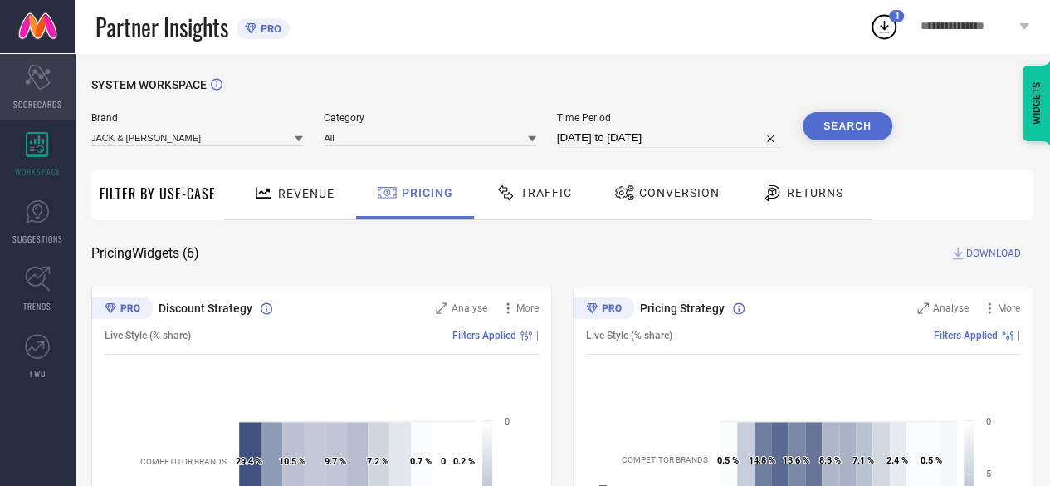
click at [42, 71] on icon at bounding box center [37, 77] width 25 height 25
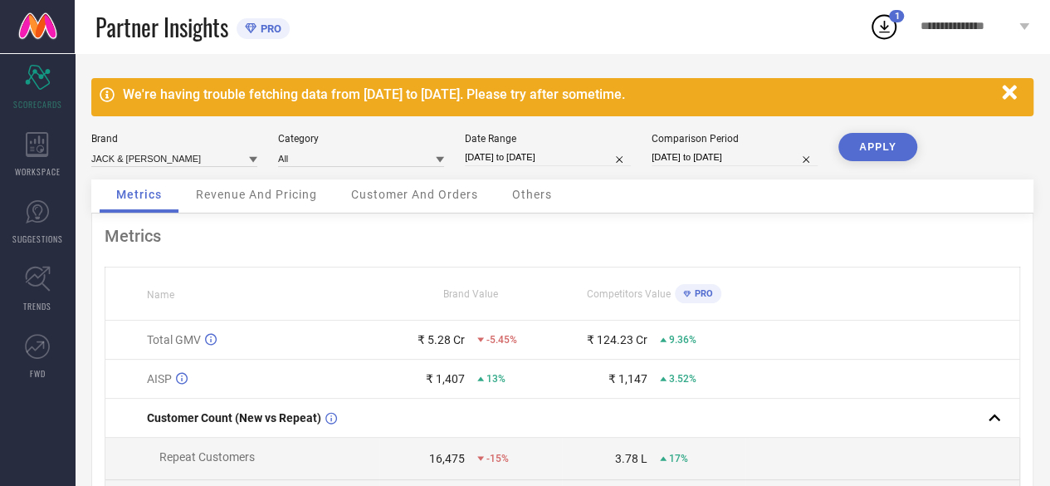
click at [418, 193] on span "Customer And Orders" at bounding box center [414, 194] width 127 height 13
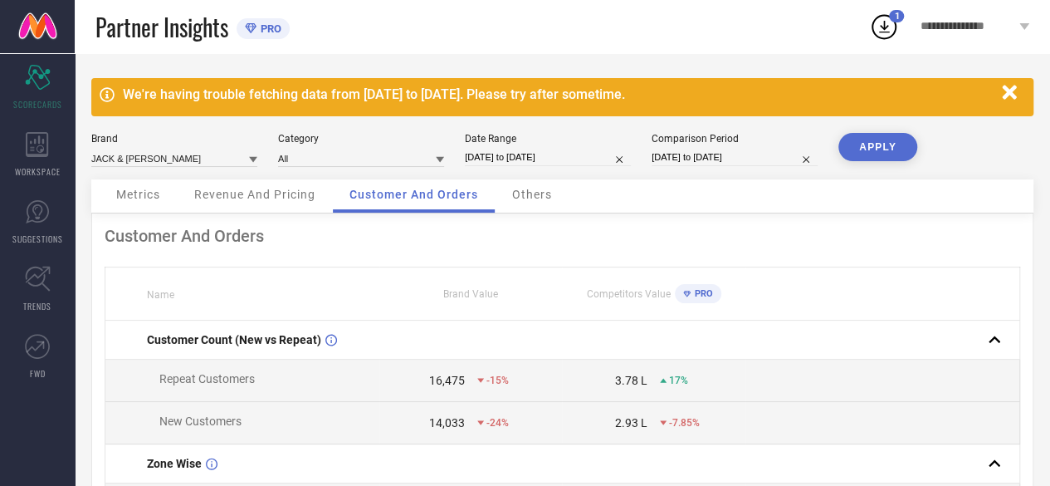
click at [134, 203] on div "Metrics" at bounding box center [138, 195] width 77 height 33
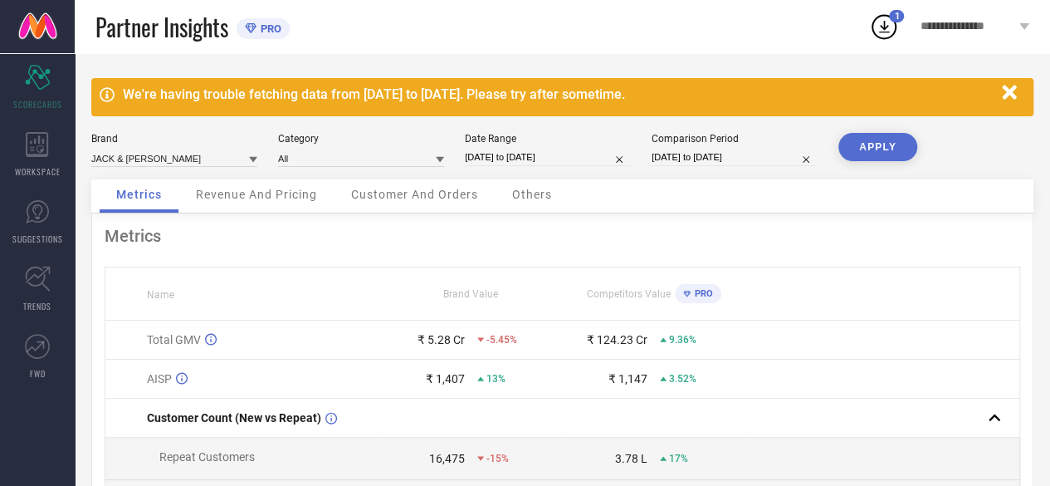
click at [245, 198] on span "Revenue And Pricing" at bounding box center [256, 194] width 121 height 13
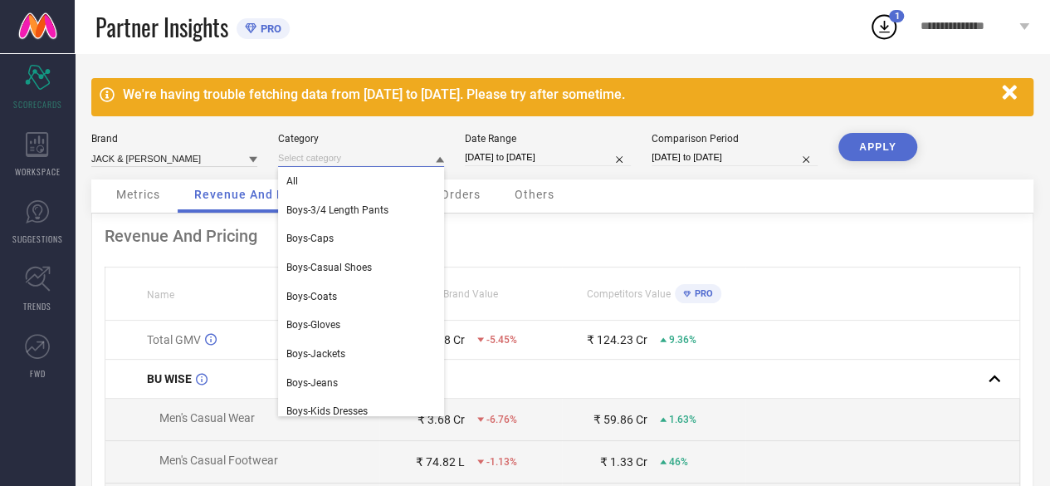
click at [356, 167] on div "Brand JACK & [PERSON_NAME] Category All Boys-3/4 Length Pants Boys-Caps Boys-Ca…" at bounding box center [562, 156] width 942 height 46
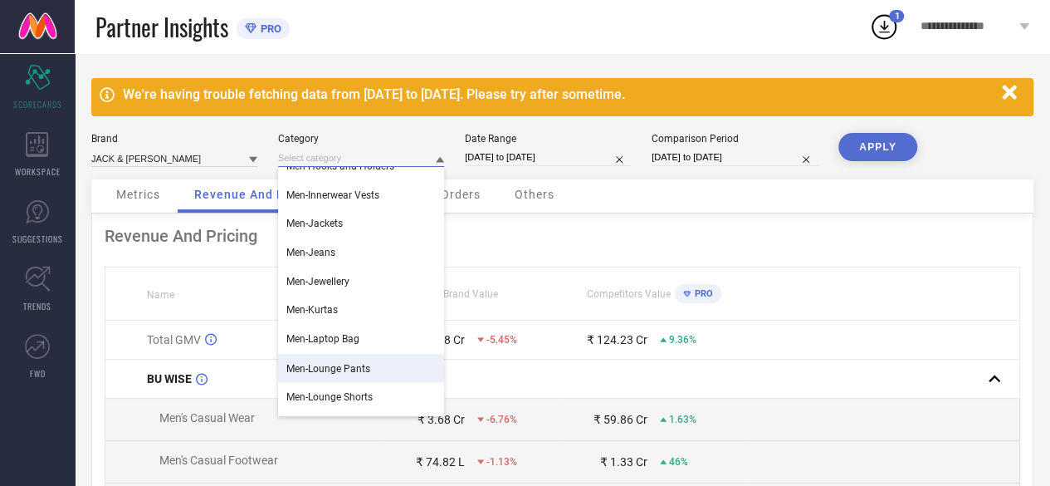
scroll to position [1397, 0]
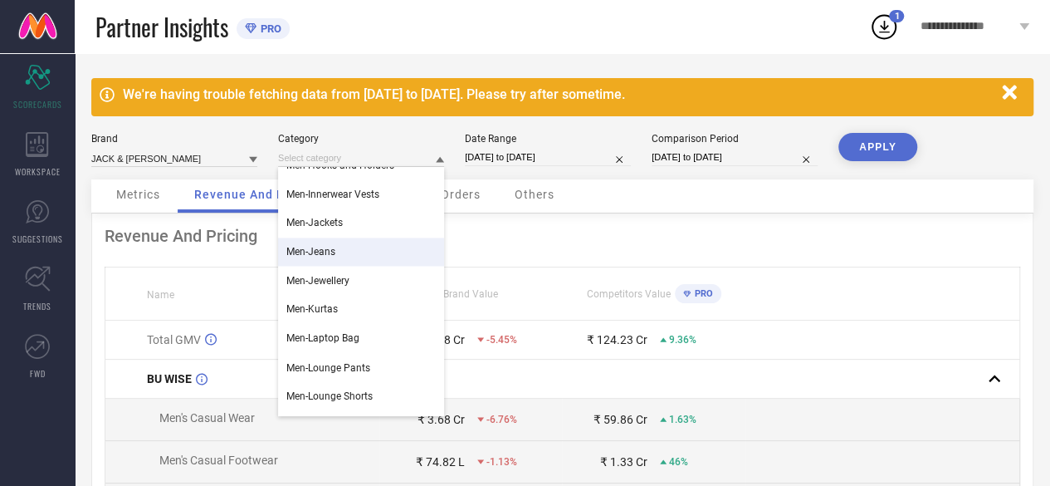
click at [365, 251] on div "Men-Jeans" at bounding box center [361, 251] width 166 height 28
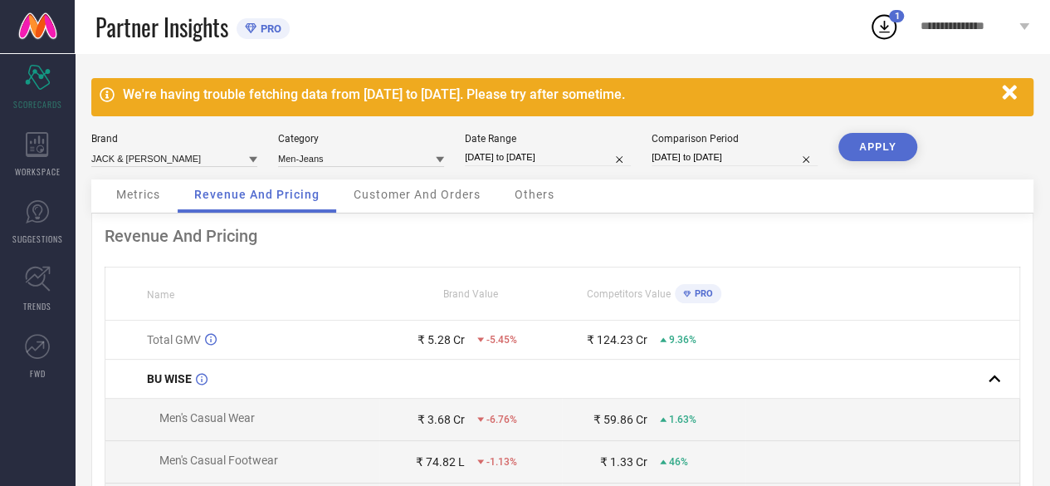
click at [898, 155] on button "APPLY" at bounding box center [877, 147] width 79 height 28
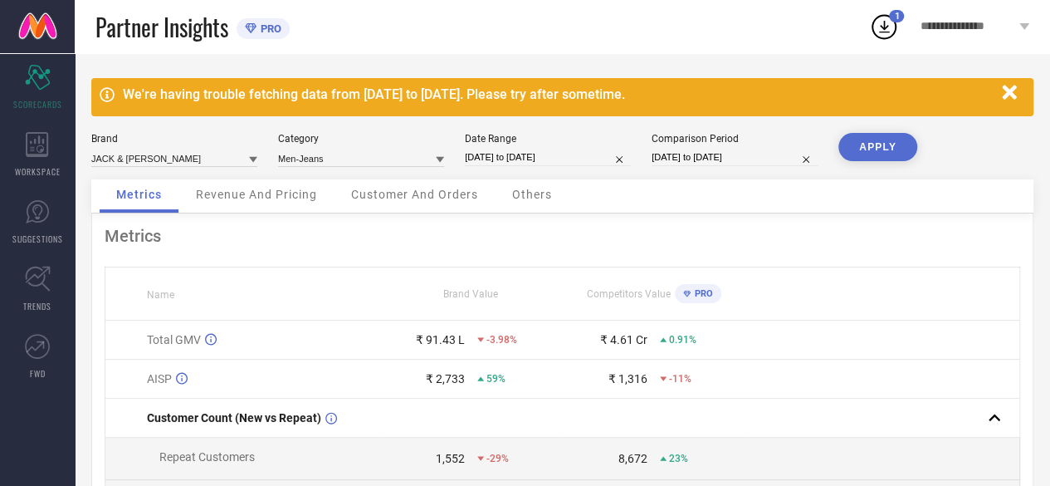
click at [874, 26] on icon at bounding box center [884, 27] width 30 height 30
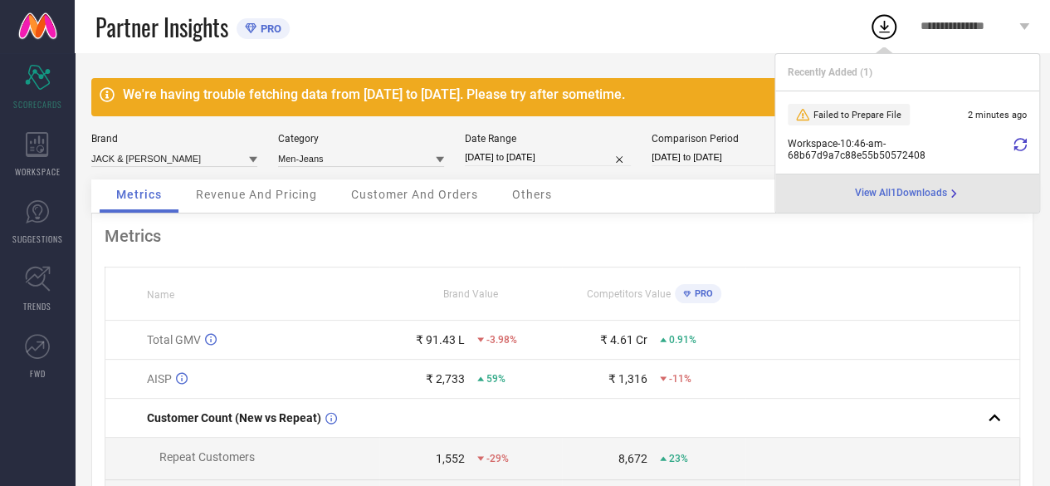
click at [1021, 146] on icon at bounding box center [1020, 144] width 13 height 13
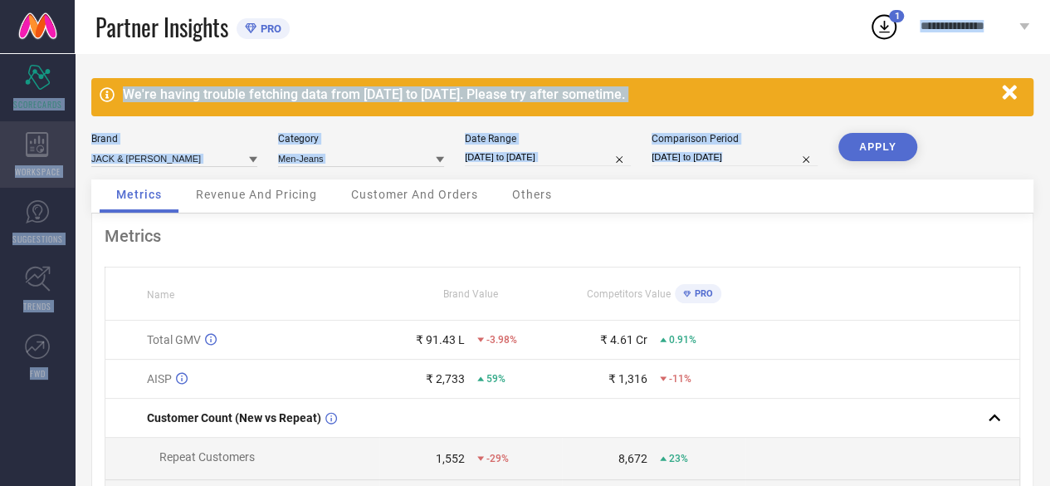
click at [35, 151] on icon at bounding box center [37, 144] width 23 height 25
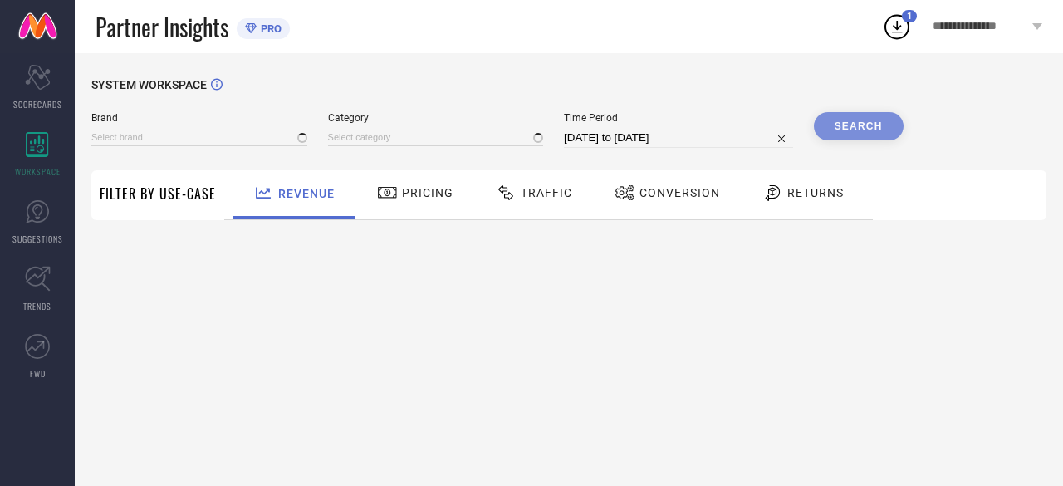
type input "JACK & [PERSON_NAME]"
type input "All"
click at [535, 197] on span "Traffic" at bounding box center [546, 192] width 51 height 13
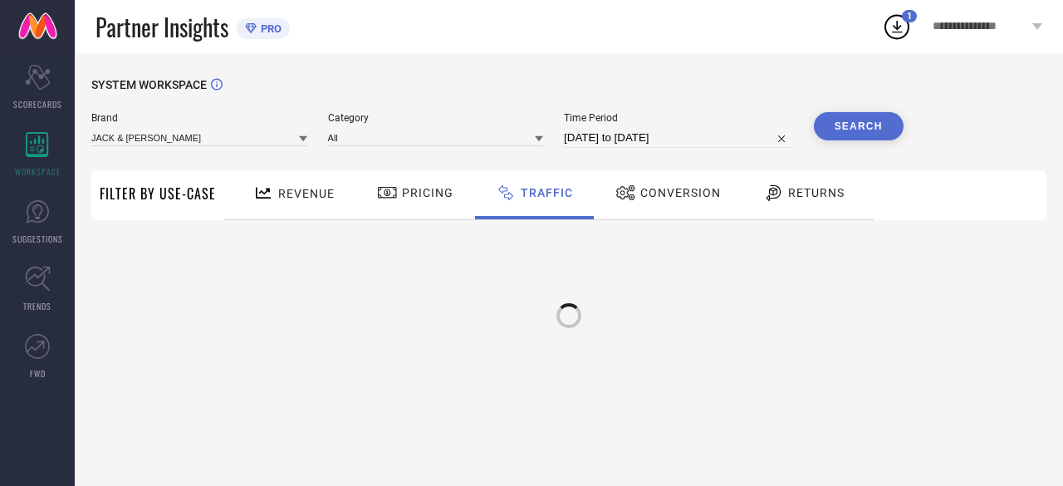
click at [689, 190] on span "Conversion" at bounding box center [680, 192] width 81 height 13
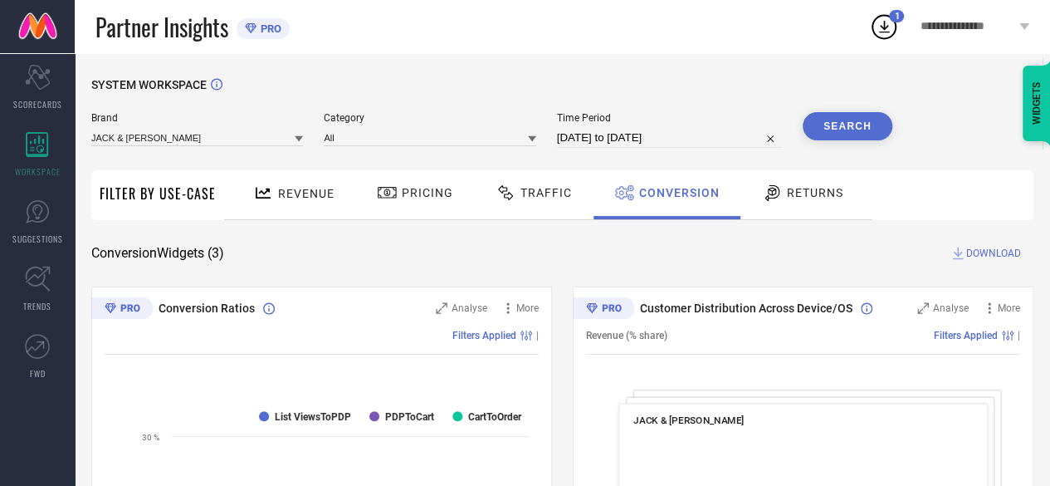
click at [644, 128] on div "Time Period [DATE] to [DATE]" at bounding box center [669, 130] width 225 height 36
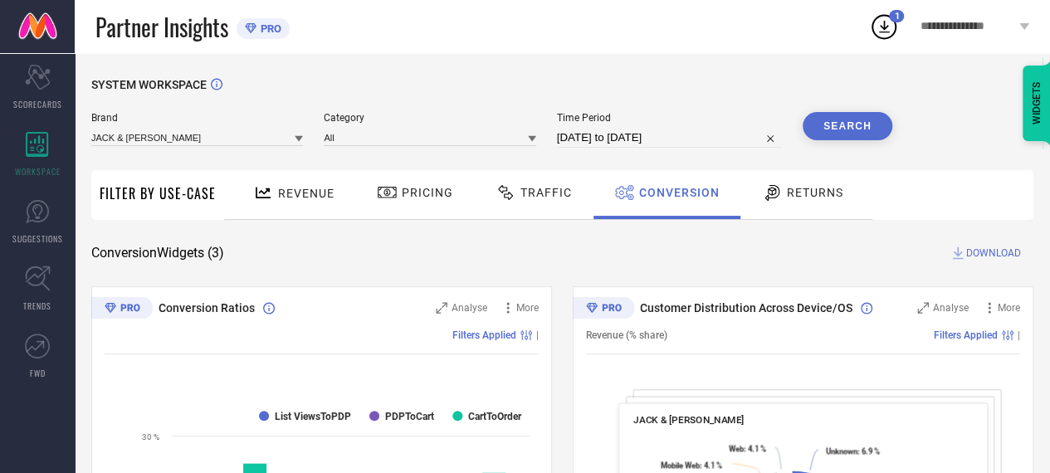
select select "6"
select select "2025"
select select "7"
select select "2025"
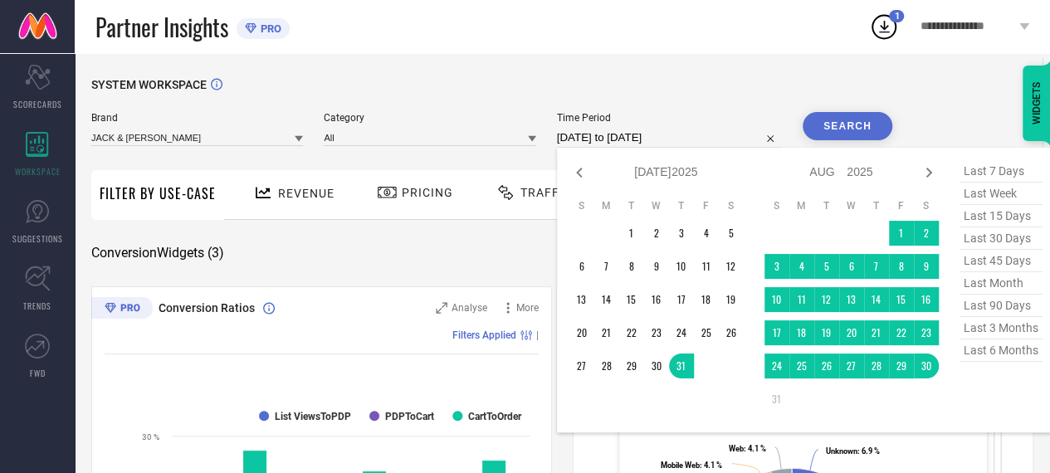
click at [604, 134] on input "[DATE] to [DATE]" at bounding box center [669, 138] width 225 height 20
click at [583, 178] on icon at bounding box center [579, 173] width 20 height 20
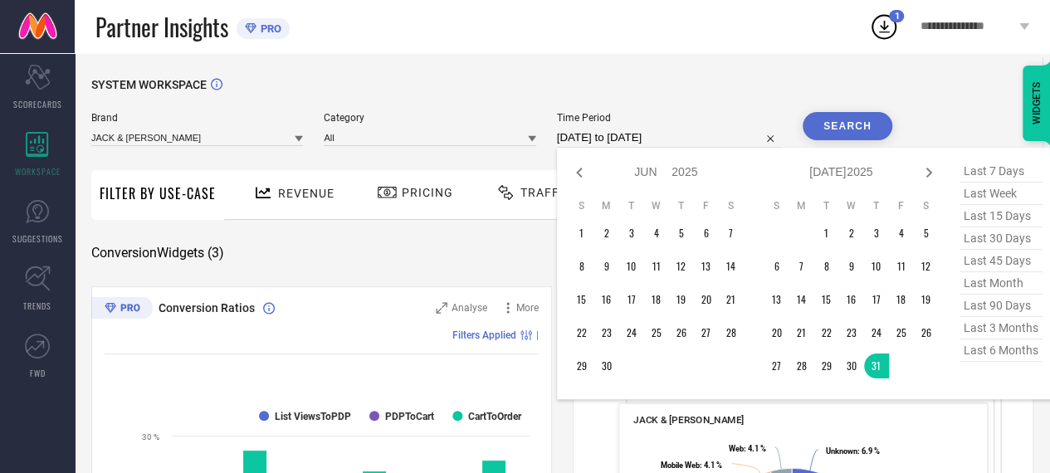
click at [583, 178] on icon at bounding box center [579, 173] width 20 height 20
select select "3"
select select "2025"
select select "4"
select select "2025"
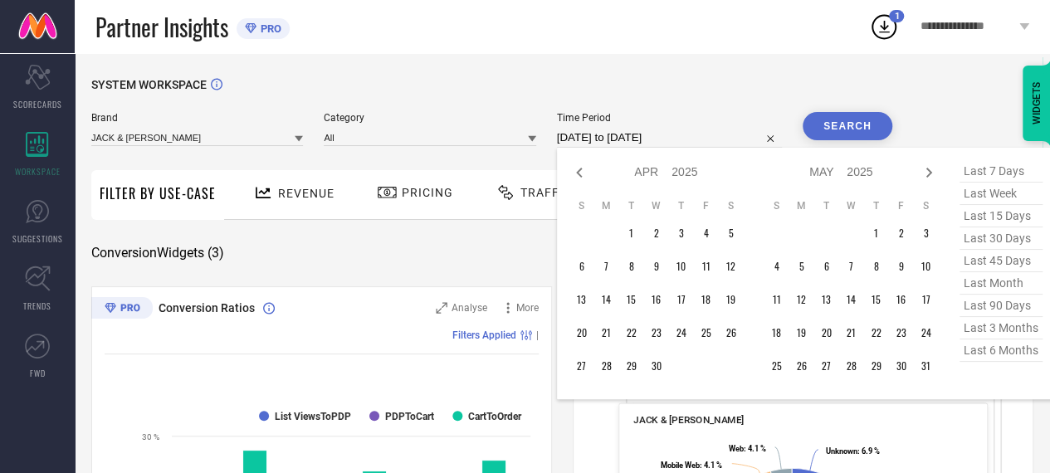
click at [583, 178] on icon at bounding box center [579, 173] width 20 height 20
select select "1"
select select "2025"
select select "2"
select select "2025"
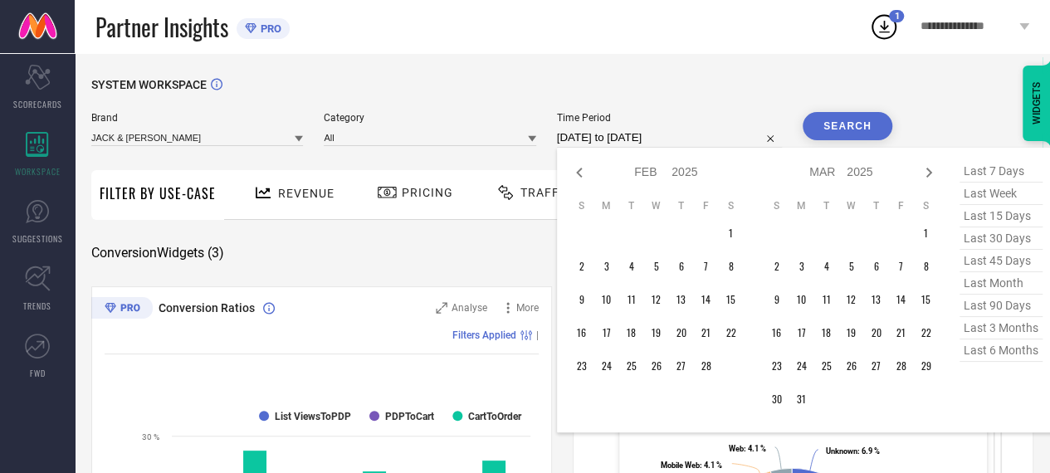
click at [583, 178] on icon at bounding box center [579, 173] width 20 height 20
select select "11"
select select "2024"
select select "2025"
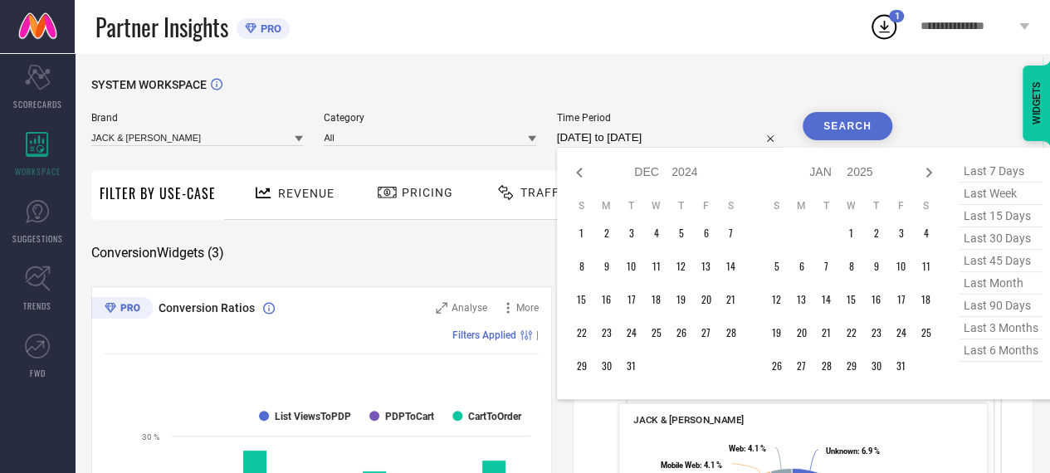
click at [583, 178] on icon at bounding box center [579, 173] width 20 height 20
select select "8"
select select "2024"
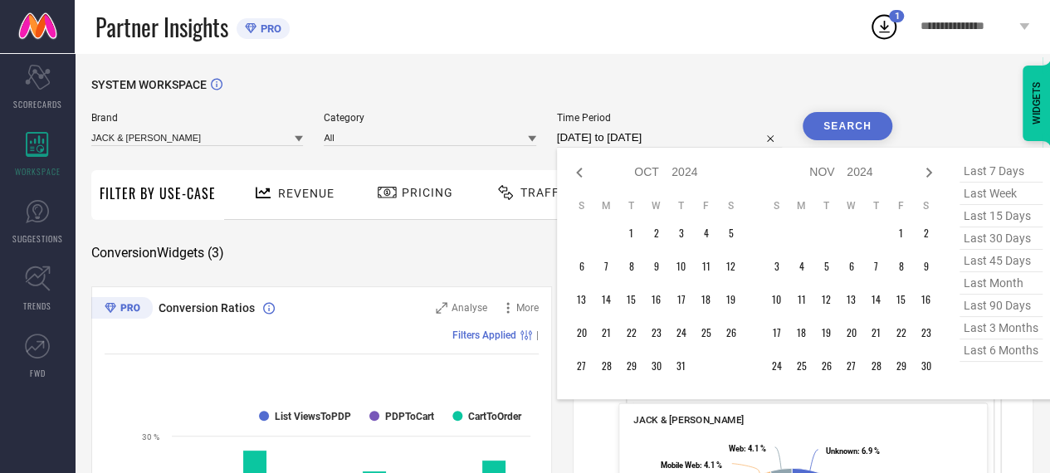
select select "9"
select select "2024"
click at [583, 178] on icon at bounding box center [579, 173] width 20 height 20
select select "7"
select select "2024"
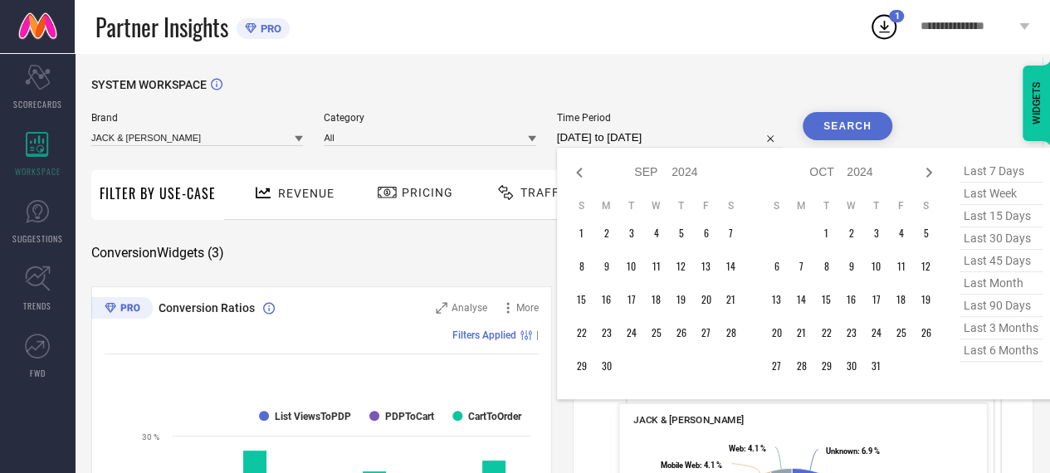
select select "8"
select select "2024"
type input "After [DATE]"
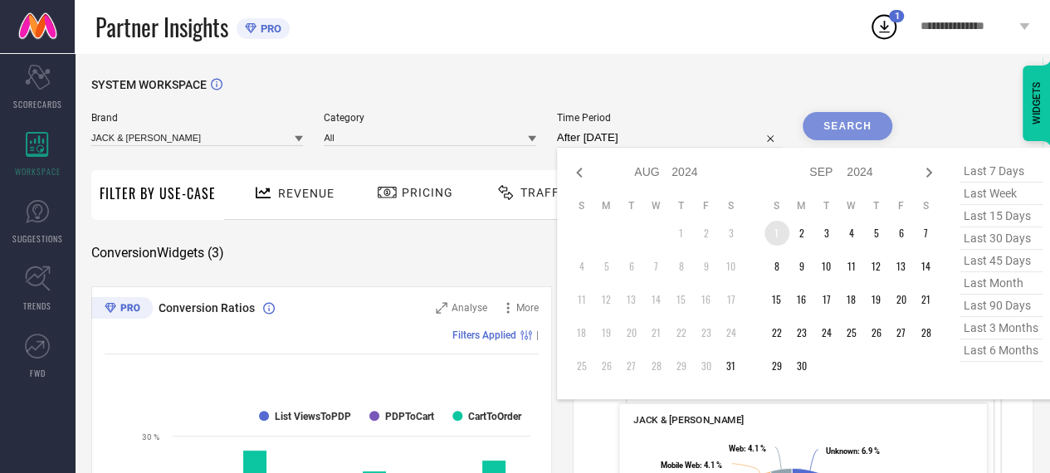
click at [782, 230] on td "1" at bounding box center [777, 233] width 25 height 25
click at [930, 173] on icon at bounding box center [929, 173] width 20 height 20
select select "8"
select select "2024"
select select "9"
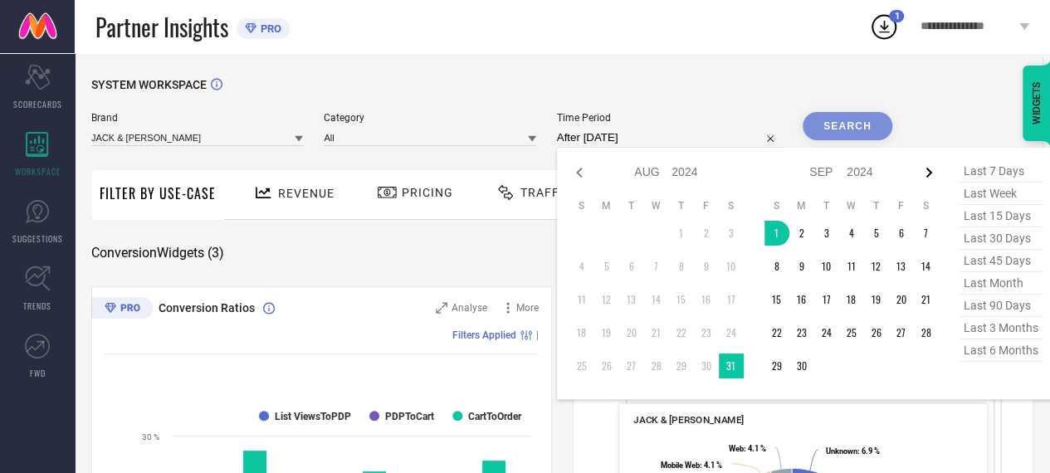
select select "2024"
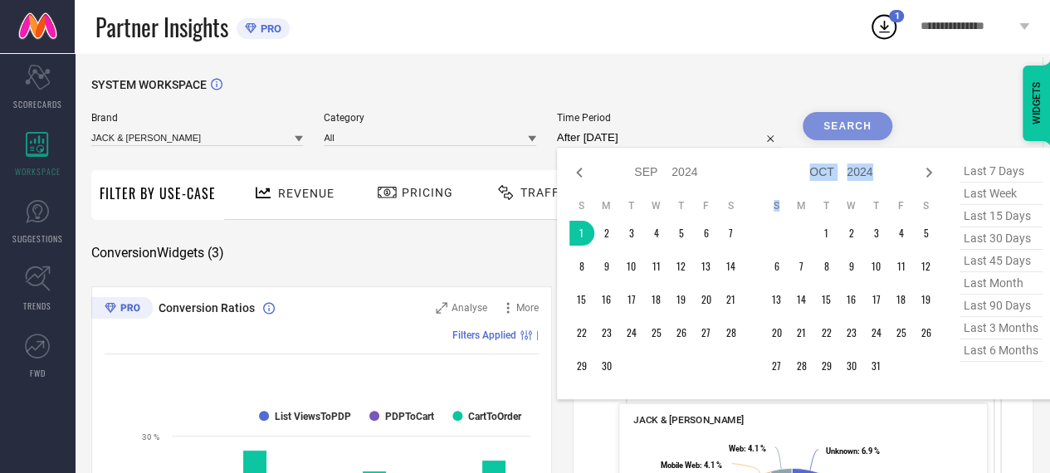
click at [930, 173] on icon at bounding box center [929, 173] width 20 height 20
select select "9"
select select "2024"
select select "10"
select select "2024"
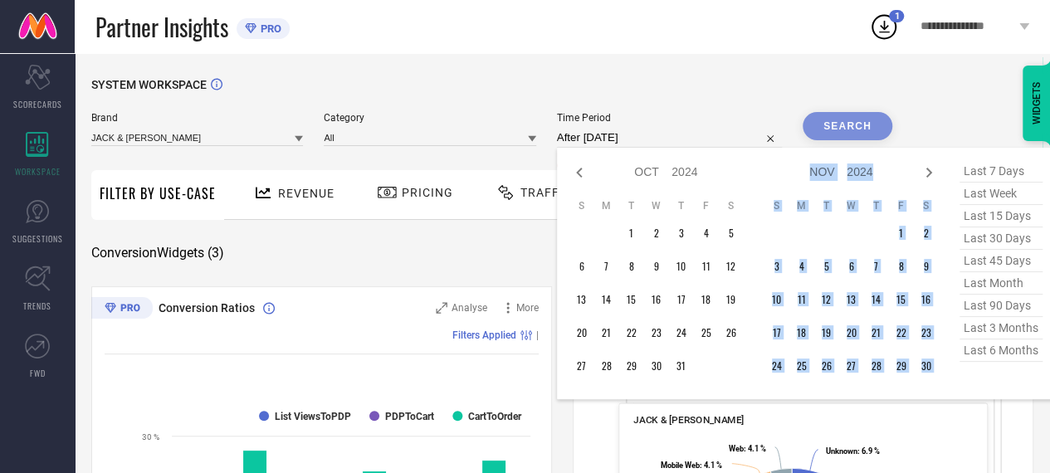
click at [930, 173] on icon at bounding box center [929, 173] width 20 height 20
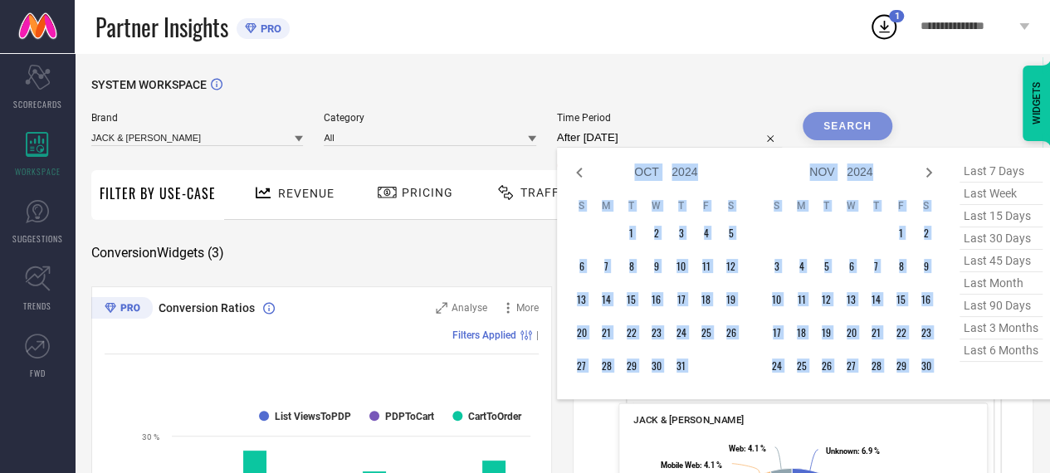
select select "10"
select select "2024"
select select "11"
select select "2024"
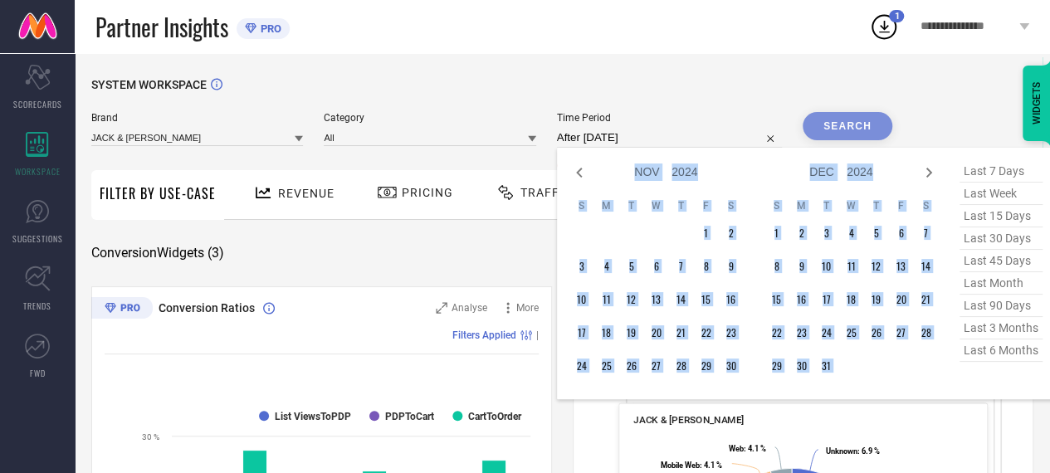
click at [930, 173] on icon at bounding box center [929, 173] width 20 height 20
select select "2025"
select select "1"
select select "2025"
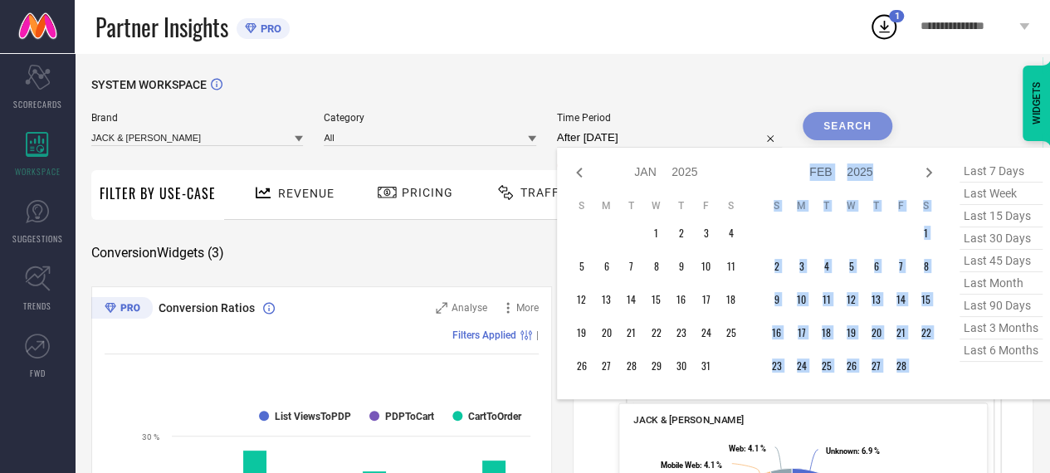
click at [930, 173] on icon at bounding box center [929, 173] width 20 height 20
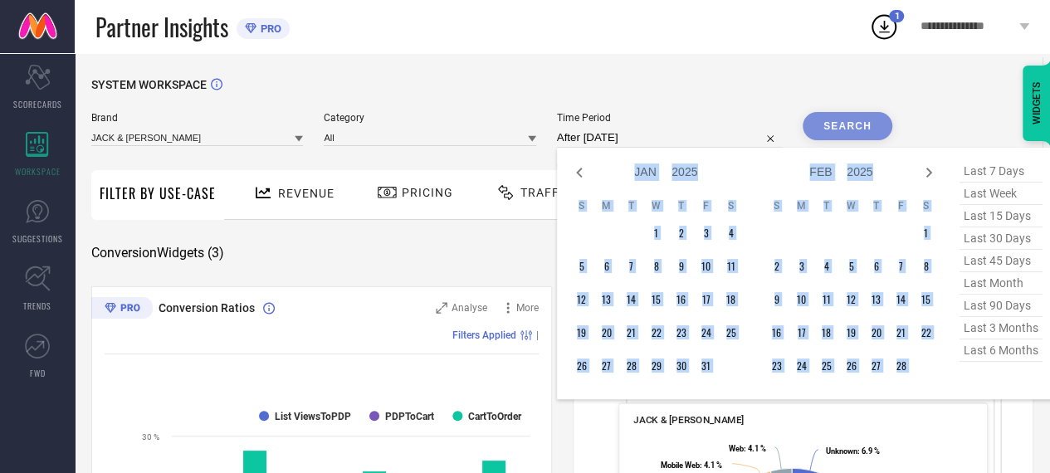
select select "2"
select select "2025"
select select "3"
select select "2025"
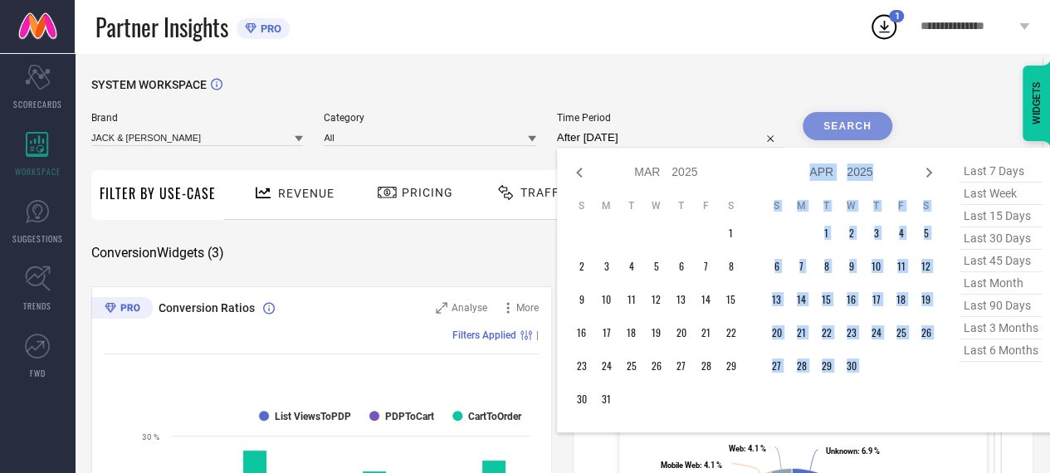
click at [930, 173] on icon at bounding box center [929, 173] width 20 height 20
select select "3"
select select "2025"
select select "4"
select select "2025"
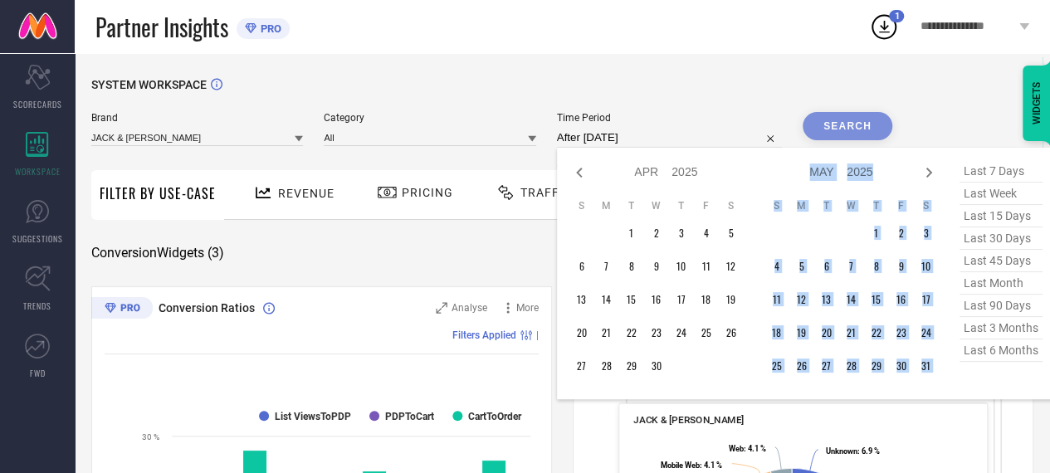
click at [930, 173] on icon at bounding box center [929, 173] width 20 height 20
select select "4"
select select "2025"
select select "5"
select select "2025"
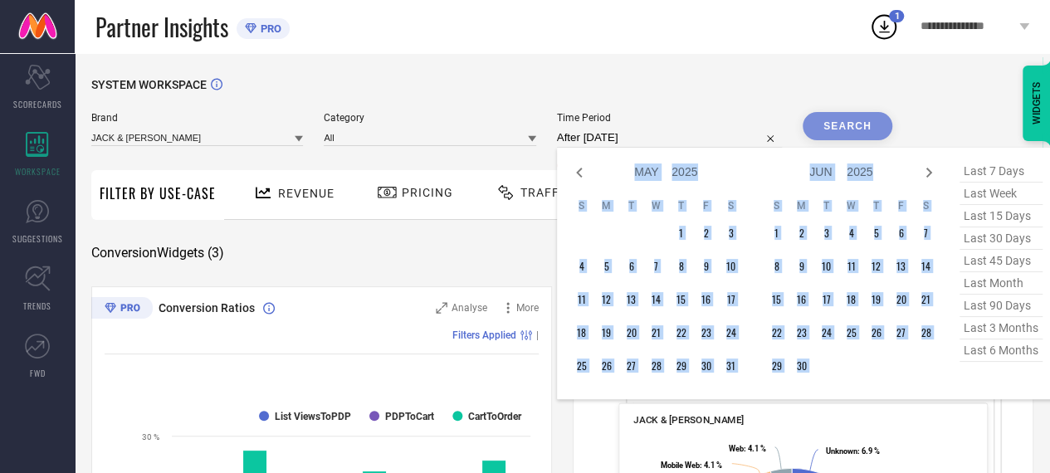
click at [930, 173] on icon at bounding box center [929, 173] width 20 height 20
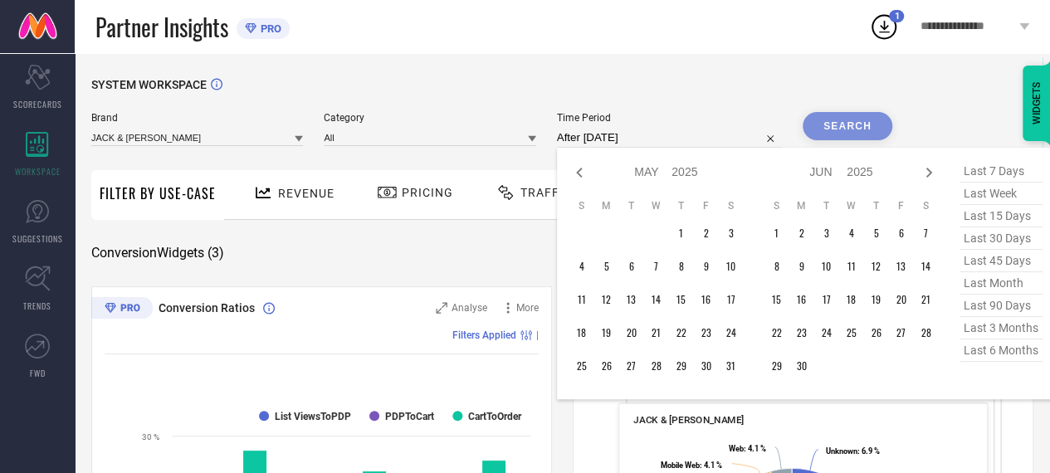
select select "5"
select select "2025"
select select "6"
select select "2025"
click at [930, 173] on icon at bounding box center [929, 173] width 20 height 20
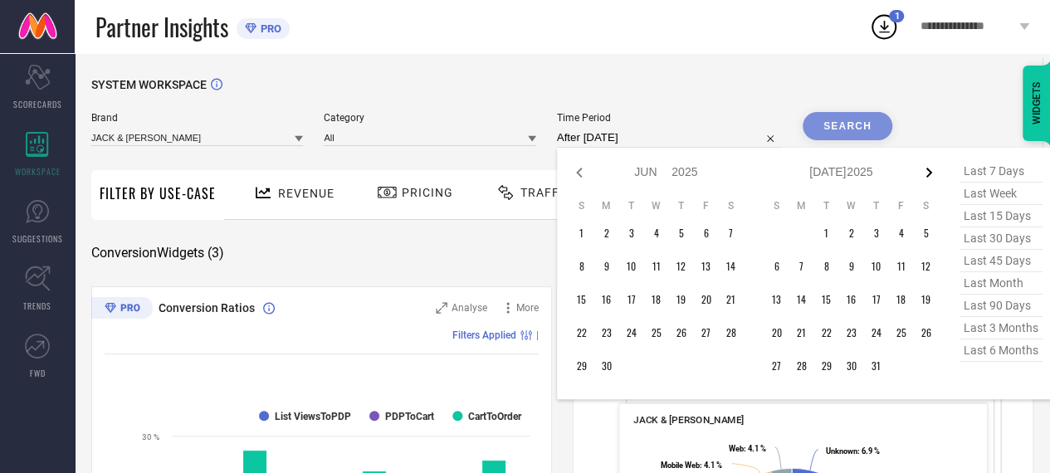
select select "6"
select select "2025"
select select "7"
select select "2025"
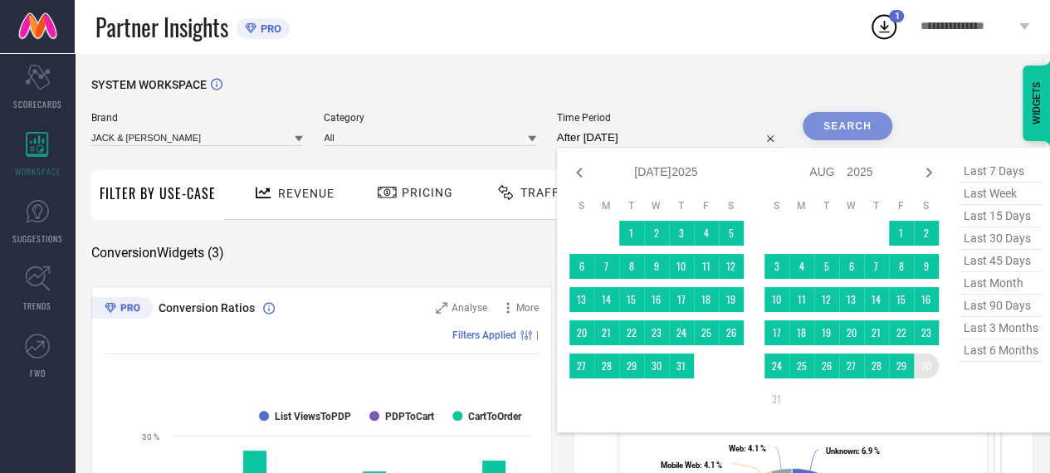
type input "[DATE] to [DATE]"
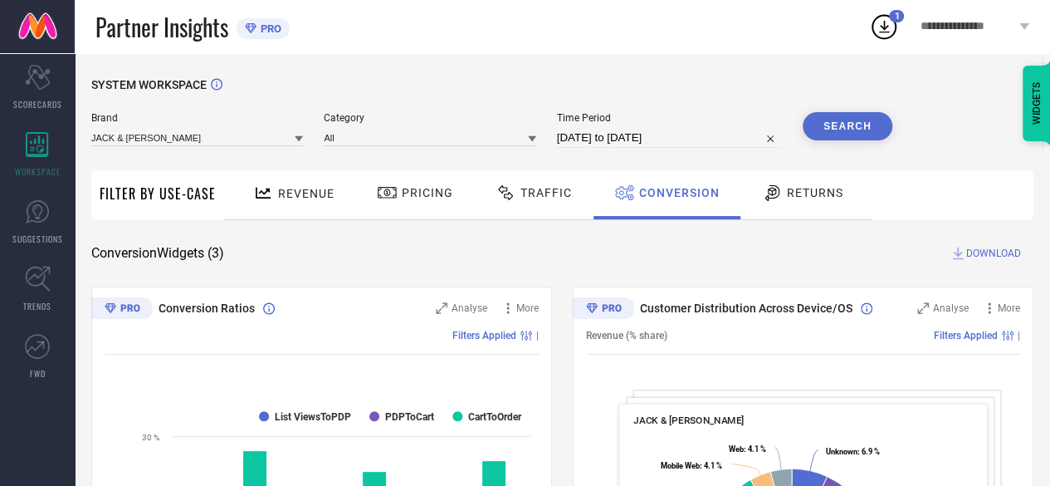
click at [840, 120] on button "Search" at bounding box center [848, 126] width 90 height 28
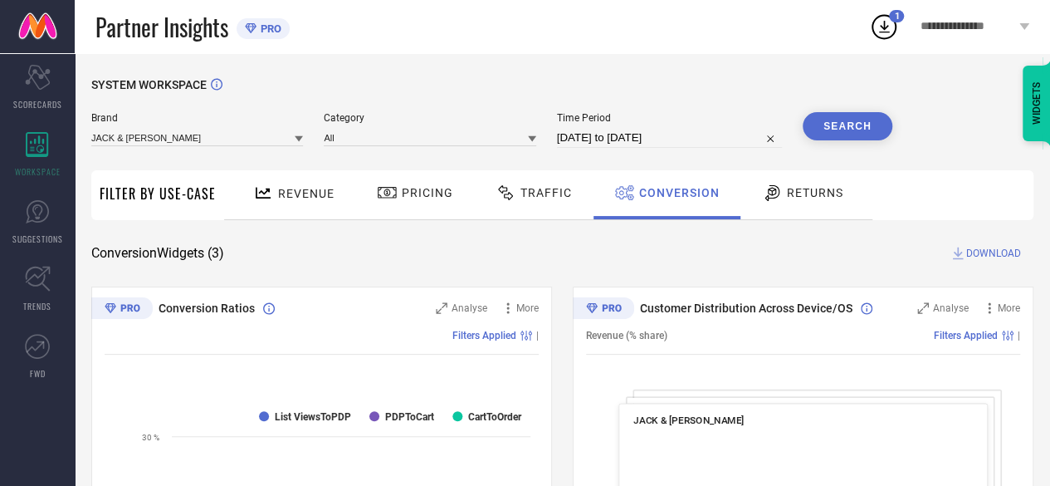
click at [981, 252] on span "DOWNLOAD" at bounding box center [993, 253] width 55 height 17
click at [882, 30] on icon at bounding box center [884, 27] width 30 height 30
click at [885, 28] on icon at bounding box center [884, 27] width 11 height 12
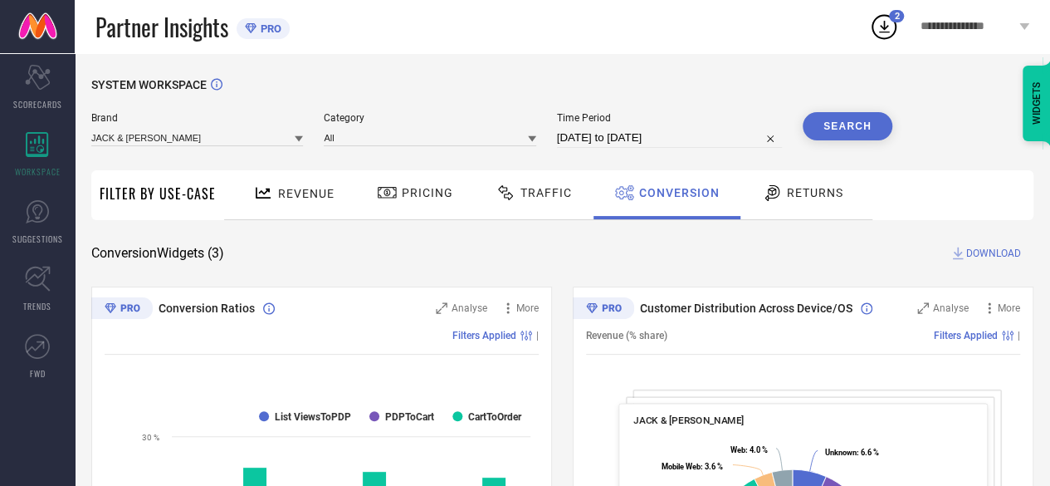
click at [885, 28] on icon at bounding box center [884, 27] width 11 height 12
click at [877, 29] on icon at bounding box center [884, 27] width 30 height 30
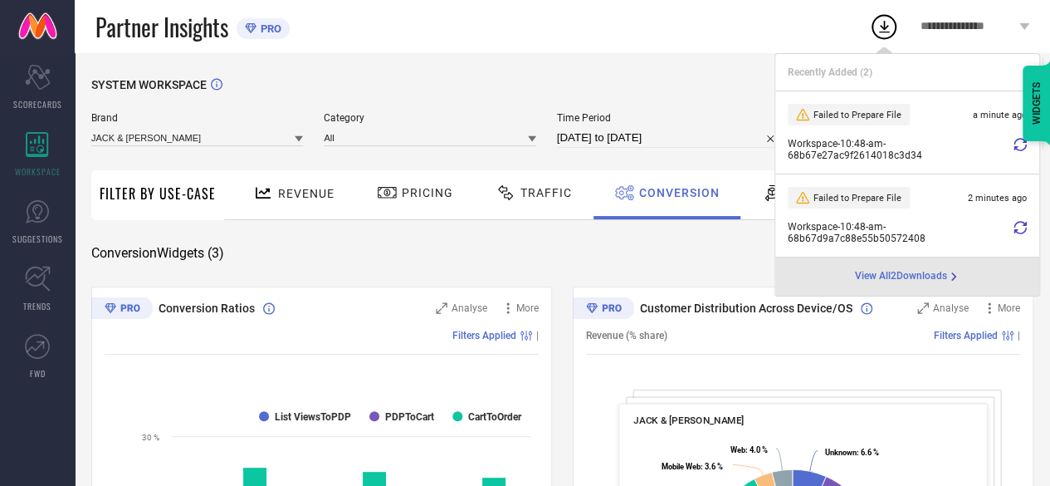
click at [1019, 149] on icon at bounding box center [1020, 144] width 13 height 13
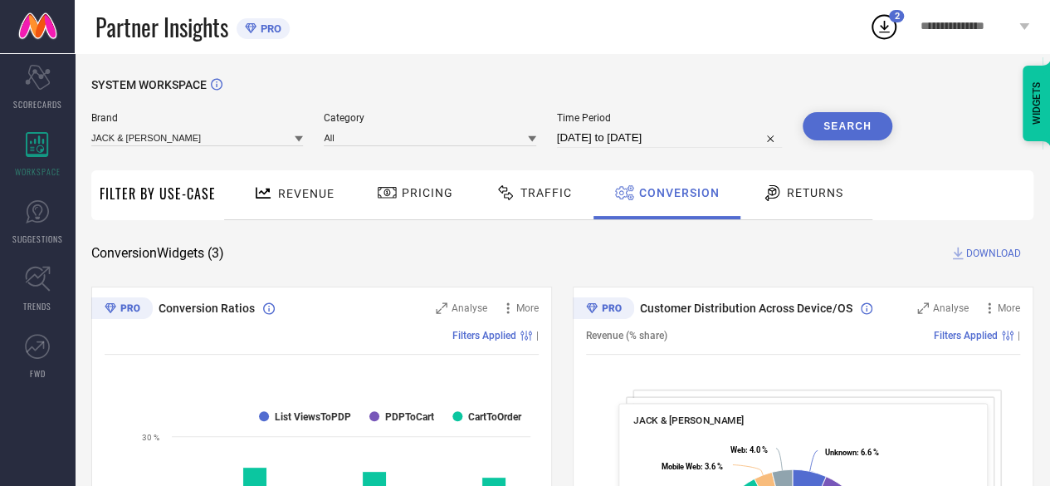
click at [985, 255] on span "DOWNLOAD" at bounding box center [993, 253] width 55 height 17
click at [895, 22] on div "3" at bounding box center [896, 16] width 15 height 12
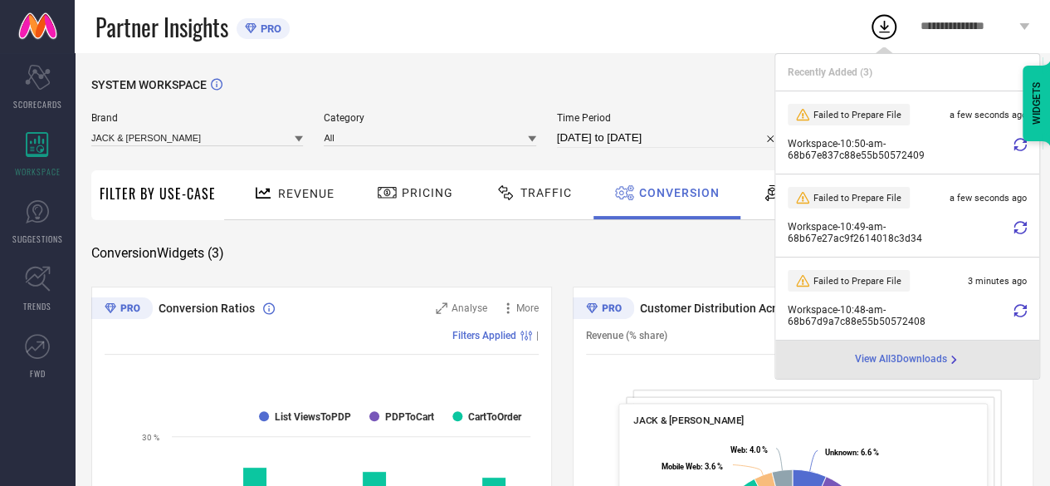
click at [416, 250] on div "Conversion Widgets ( 3 ) DOWNLOAD" at bounding box center [562, 253] width 942 height 17
